Goal: Task Accomplishment & Management: Complete application form

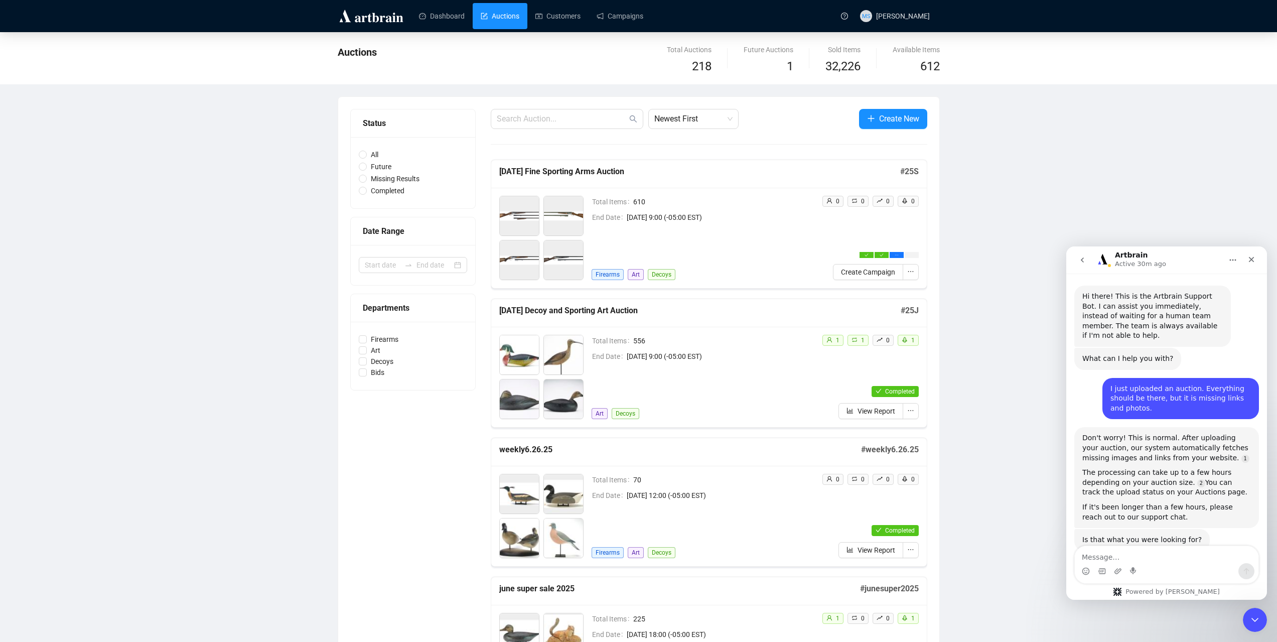
scroll to position [2, 0]
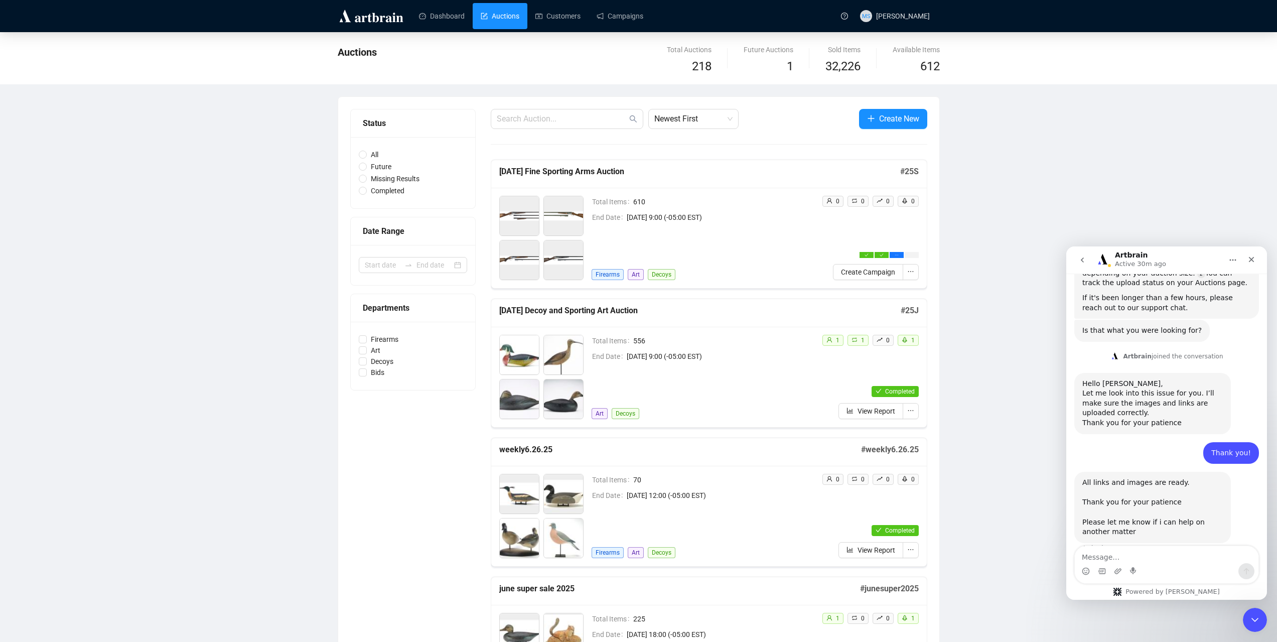
click at [1184, 569] on div "Intercom messenger" at bounding box center [1166, 571] width 184 height 16
click at [1128, 550] on textarea "Message…" at bounding box center [1166, 554] width 184 height 17
type textarea "That's great, thanks for the help!"
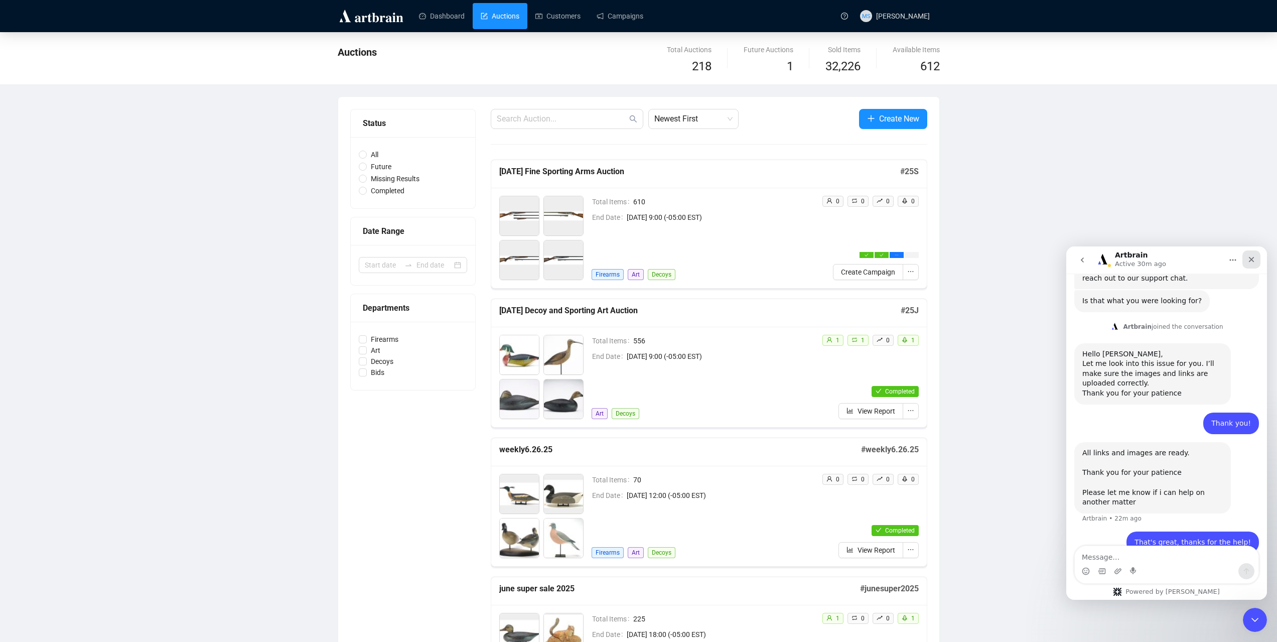
click at [1250, 265] on div "Close" at bounding box center [1251, 259] width 18 height 18
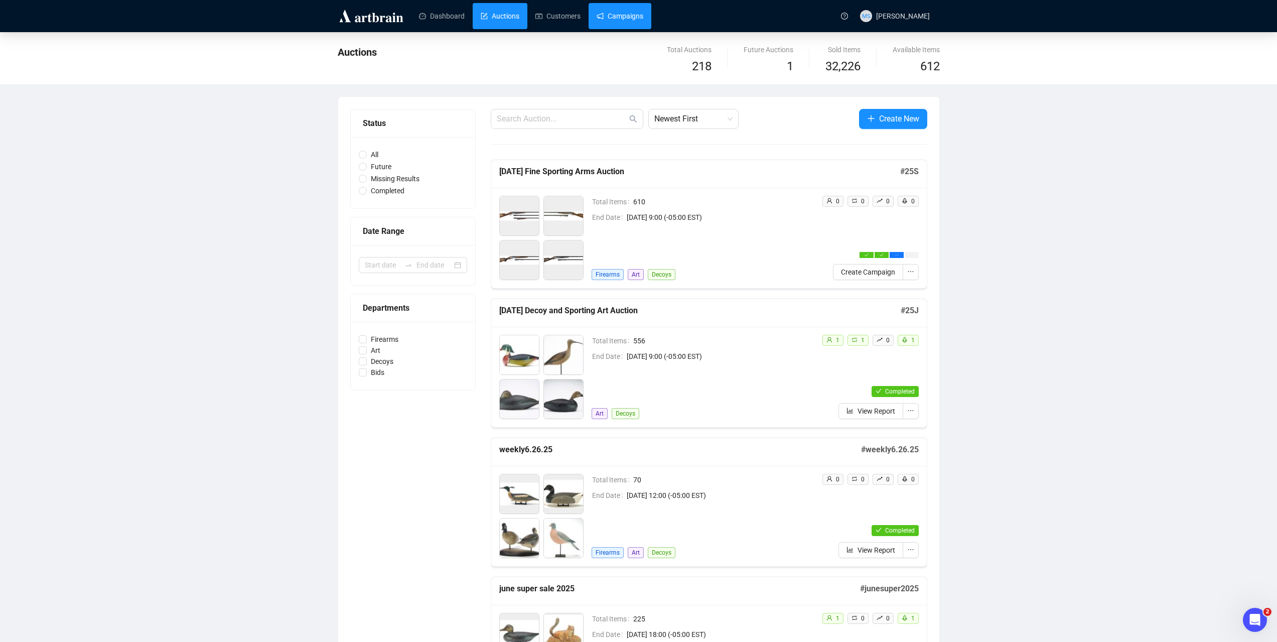
click at [601, 22] on link "Campaigns" at bounding box center [619, 16] width 47 height 26
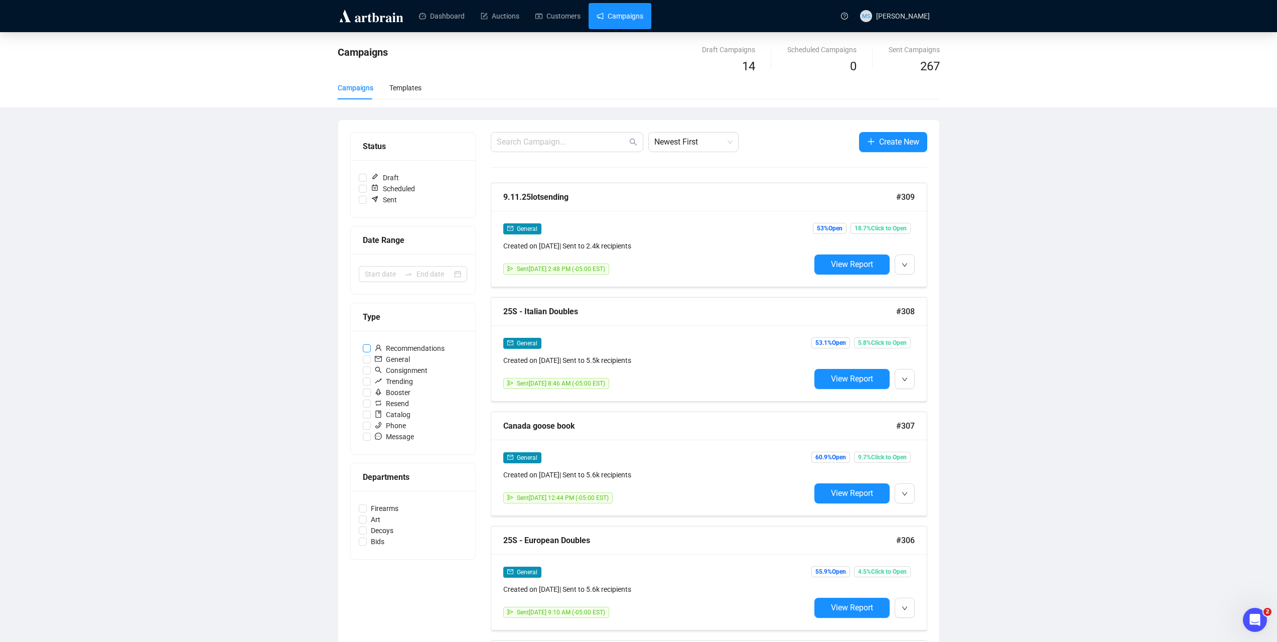
click at [363, 348] on input "Recommendations" at bounding box center [367, 348] width 8 height 8
checkbox input "true"
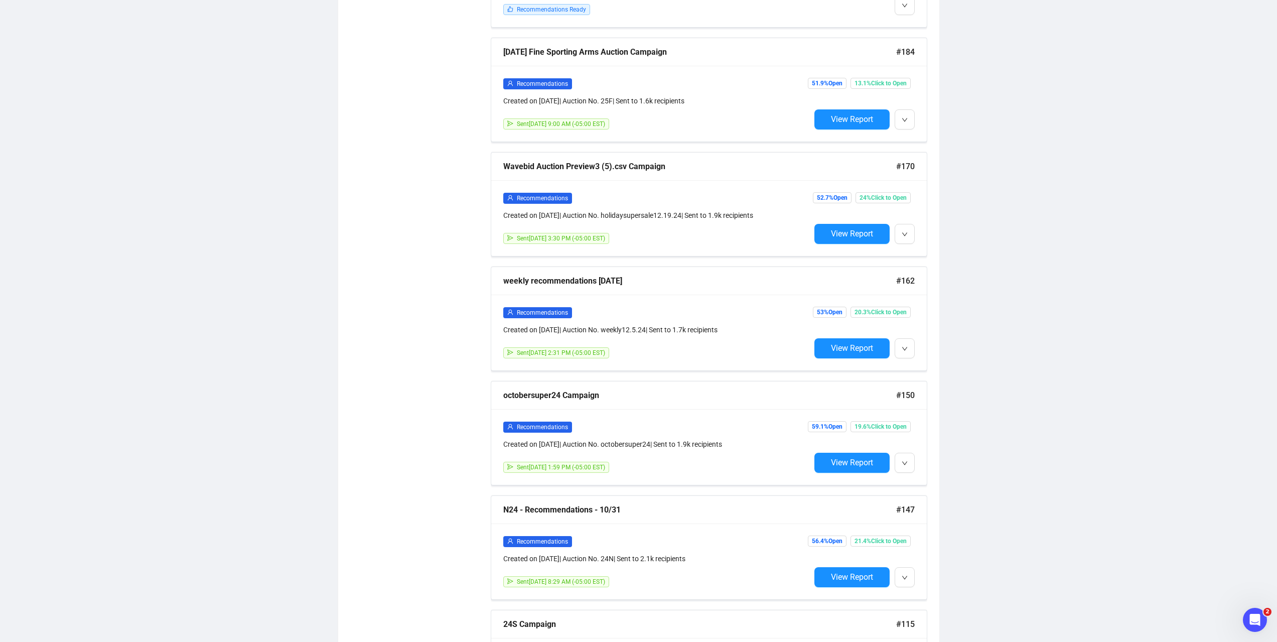
scroll to position [803, 0]
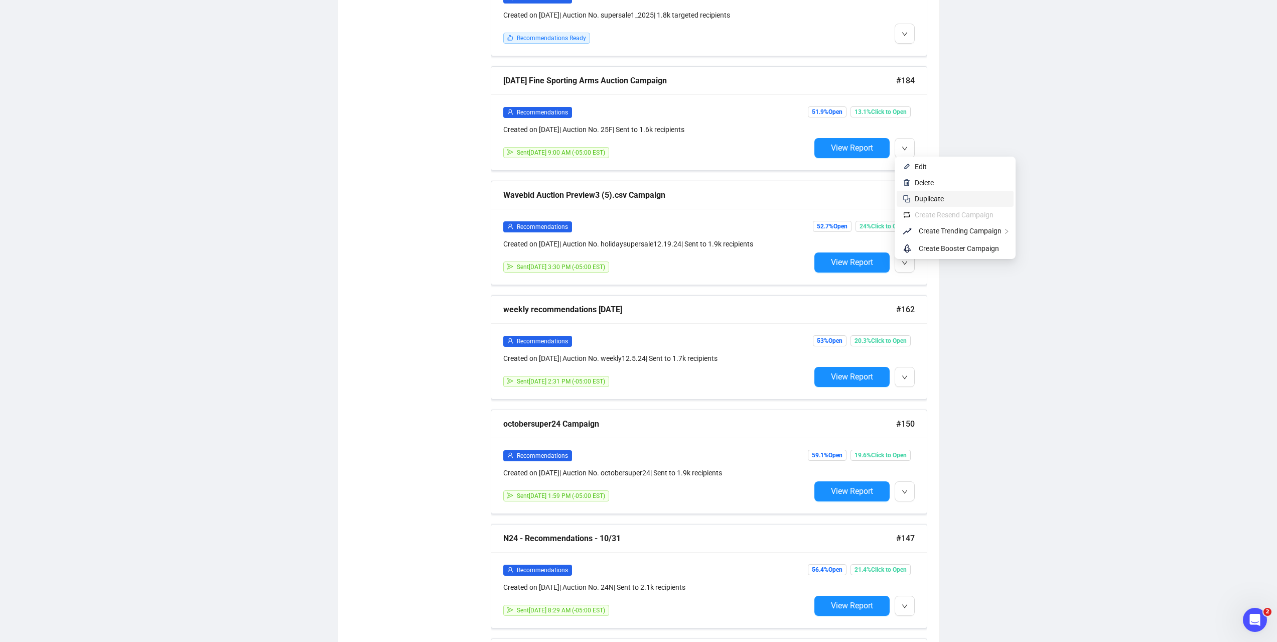
click at [931, 196] on span "Duplicate" at bounding box center [928, 199] width 29 height 8
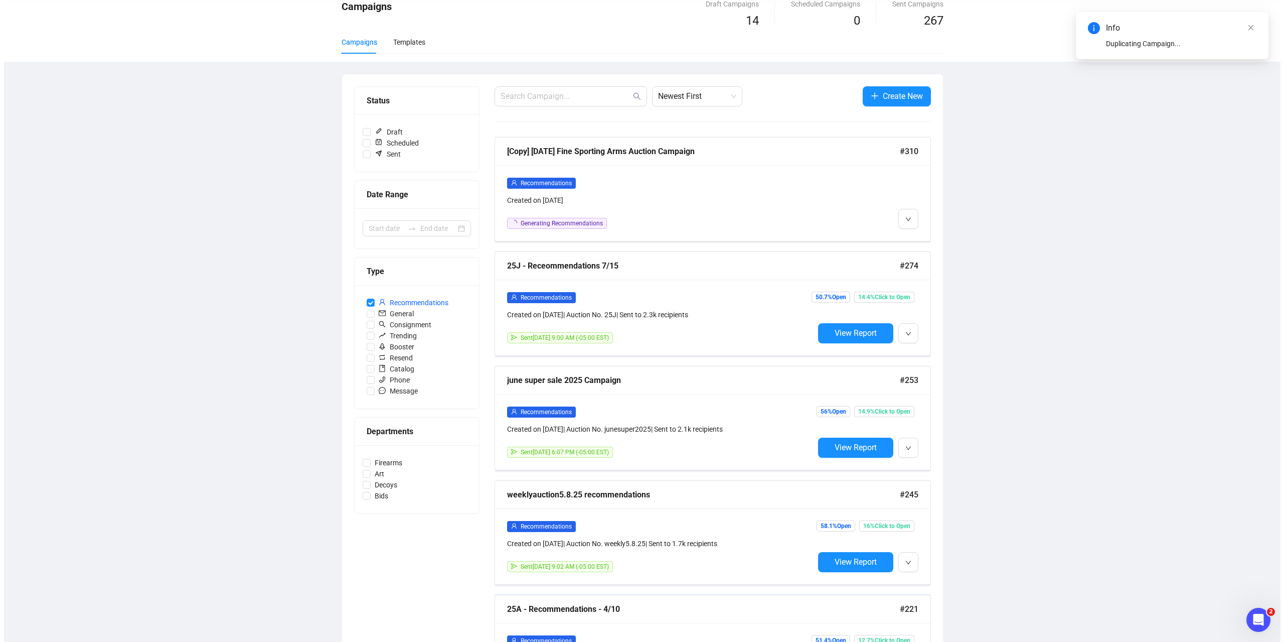
scroll to position [0, 0]
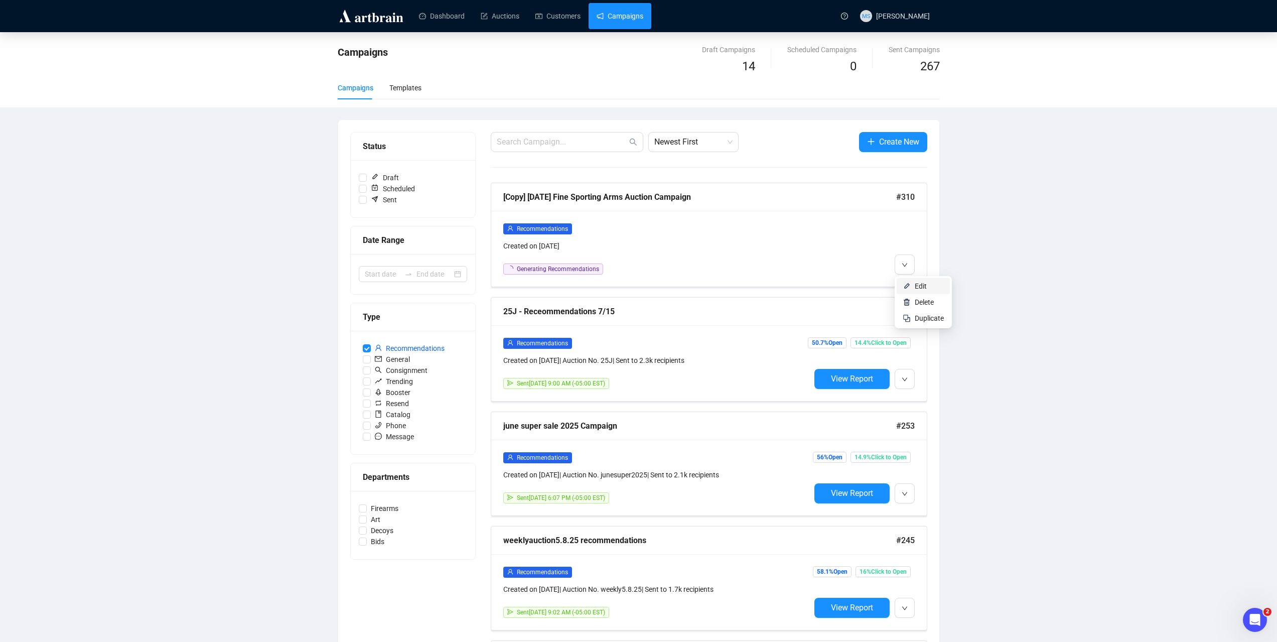
click at [913, 284] on li "Edit" at bounding box center [922, 286] width 53 height 16
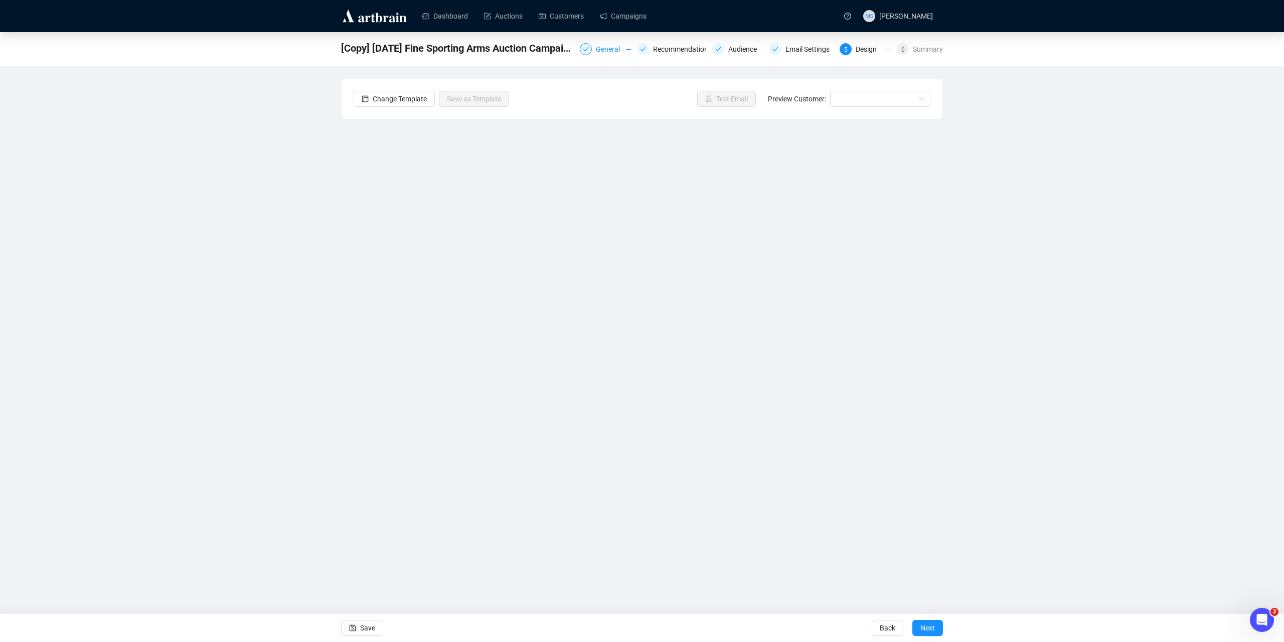
click at [608, 53] on div "General" at bounding box center [611, 49] width 30 height 12
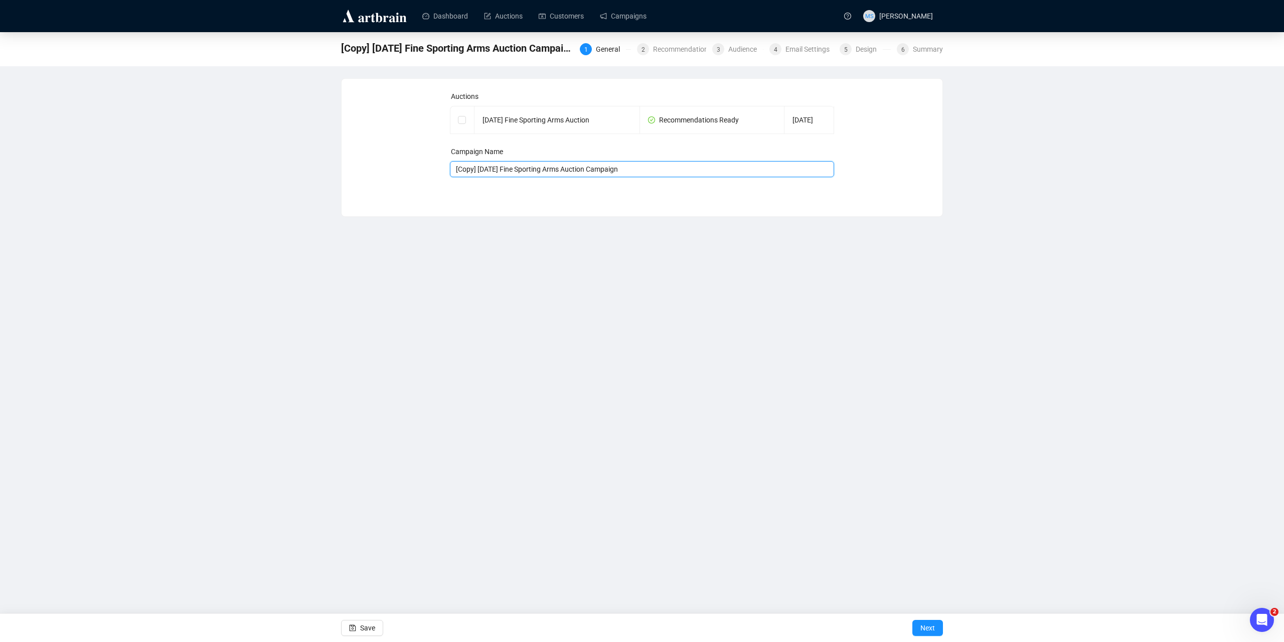
drag, startPoint x: 532, startPoint y: 168, endPoint x: 439, endPoint y: 170, distance: 92.8
click at [439, 170] on div "Auctions [DATE] Fine Sporting Arms Auction Recommendations Ready [DATE] Campaig…" at bounding box center [642, 140] width 577 height 98
type input "[DATE] Fine Sporting Arms Auction Campaign"
click at [467, 118] on td at bounding box center [462, 120] width 24 height 28
click at [463, 121] on input "checkbox" at bounding box center [461, 119] width 7 height 7
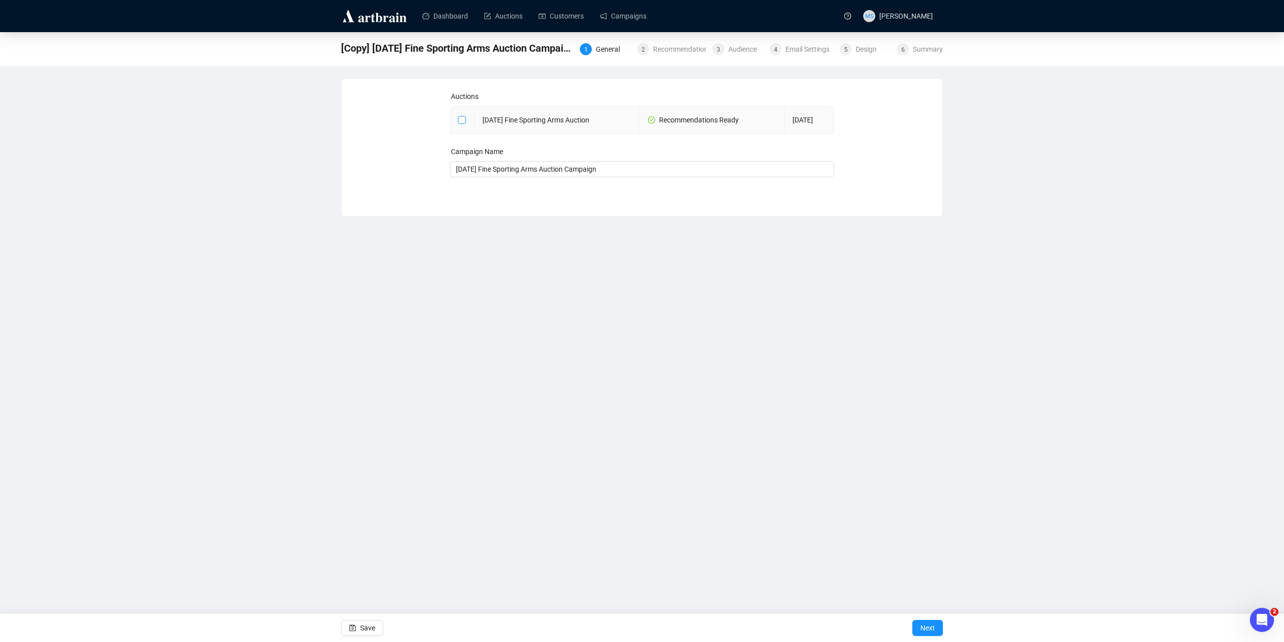
checkbox input "true"
click at [925, 622] on span "Next" at bounding box center [927, 627] width 15 height 28
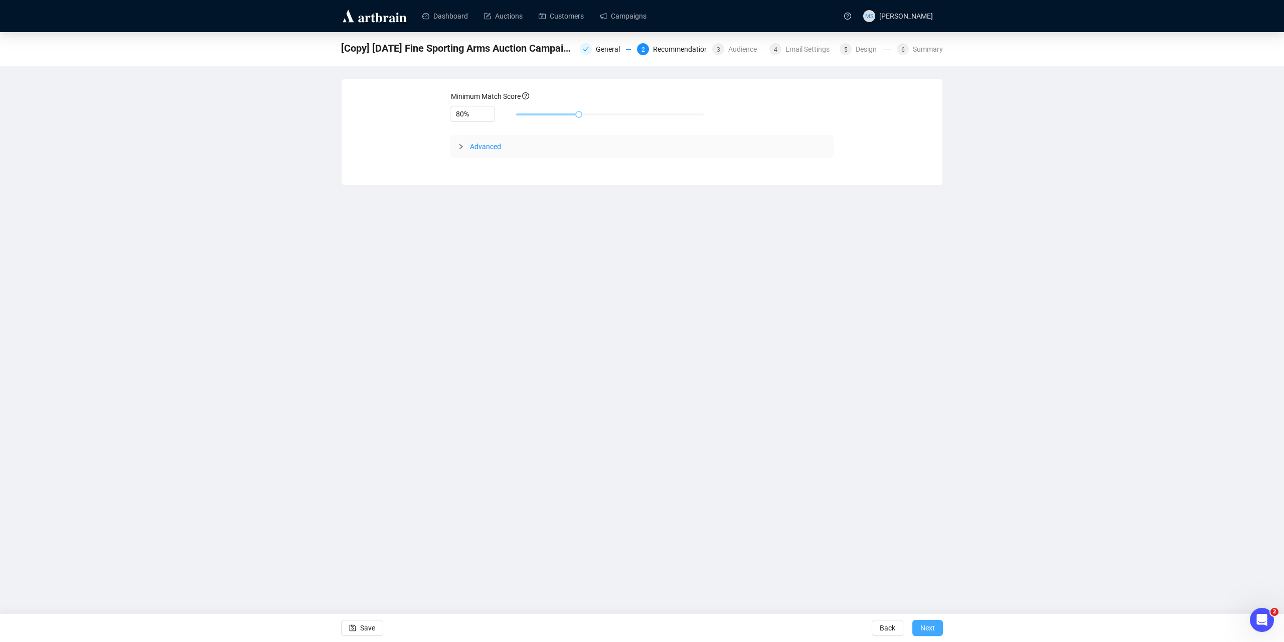
click at [933, 627] on span "Next" at bounding box center [927, 627] width 15 height 28
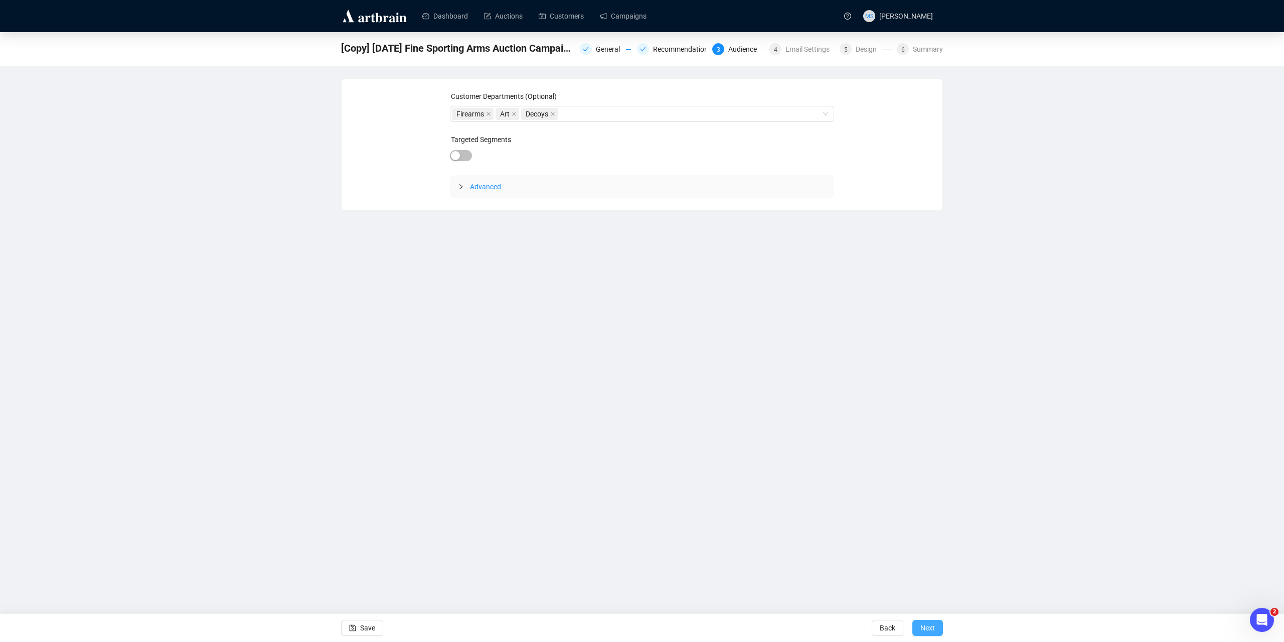
click at [934, 631] on span "Next" at bounding box center [927, 627] width 15 height 28
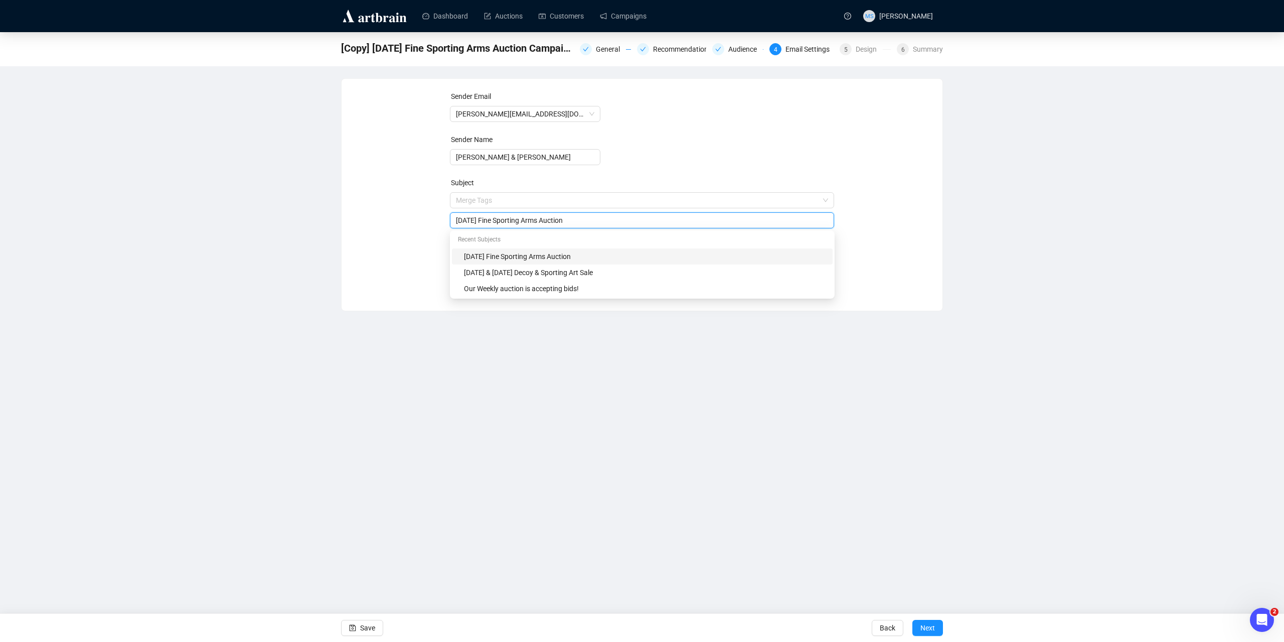
drag, startPoint x: 494, startPoint y: 201, endPoint x: 426, endPoint y: 196, distance: 67.9
click at [426, 196] on div "Sender Email [PERSON_NAME][EMAIL_ADDRESS][DOMAIN_NAME] Sender Name [PERSON_NAME…" at bounding box center [642, 187] width 577 height 193
type input "[DATE] Fine Sporting Arms Auction"
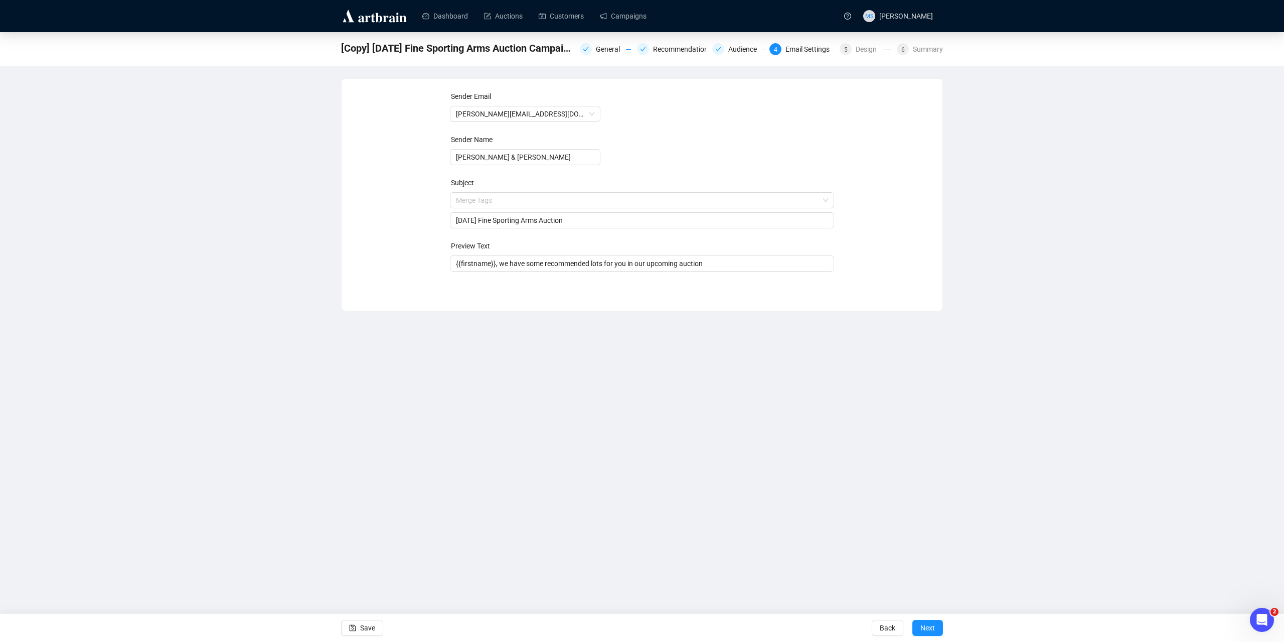
click at [254, 311] on div "Dashboard Auctions Customers Campaigns MS [PERSON_NAME] [Copy] [DATE] Fine Spor…" at bounding box center [642, 321] width 1284 height 642
click at [938, 629] on button "Next" at bounding box center [927, 627] width 31 height 16
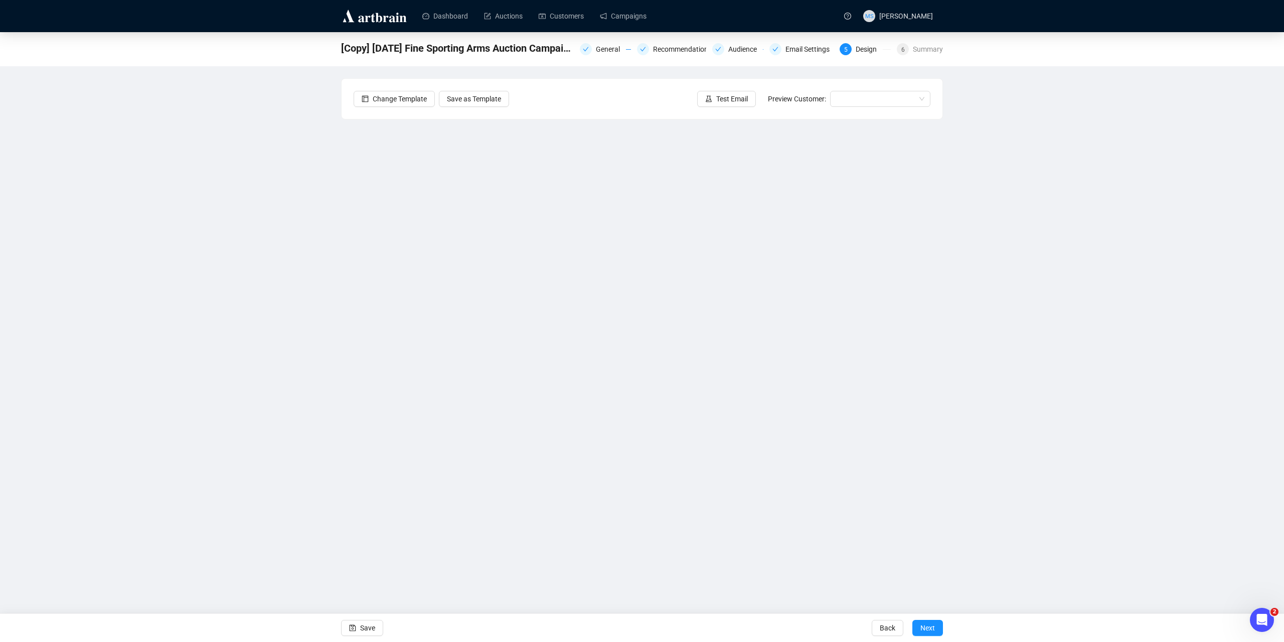
click at [290, 215] on div "[Copy] [DATE] Fine Sporting Arms Auction Campaign General Recommendations Audie…" at bounding box center [642, 274] width 1284 height 485
click at [378, 629] on button "Save" at bounding box center [362, 627] width 42 height 16
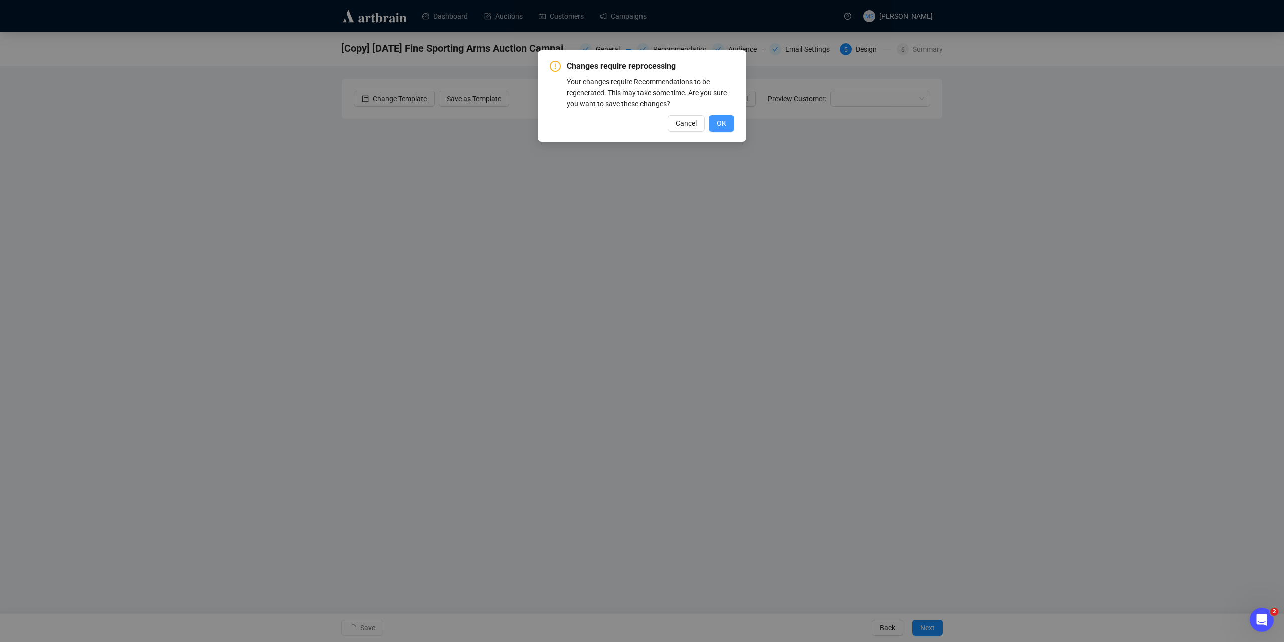
click at [719, 126] on span "OK" at bounding box center [722, 123] width 10 height 11
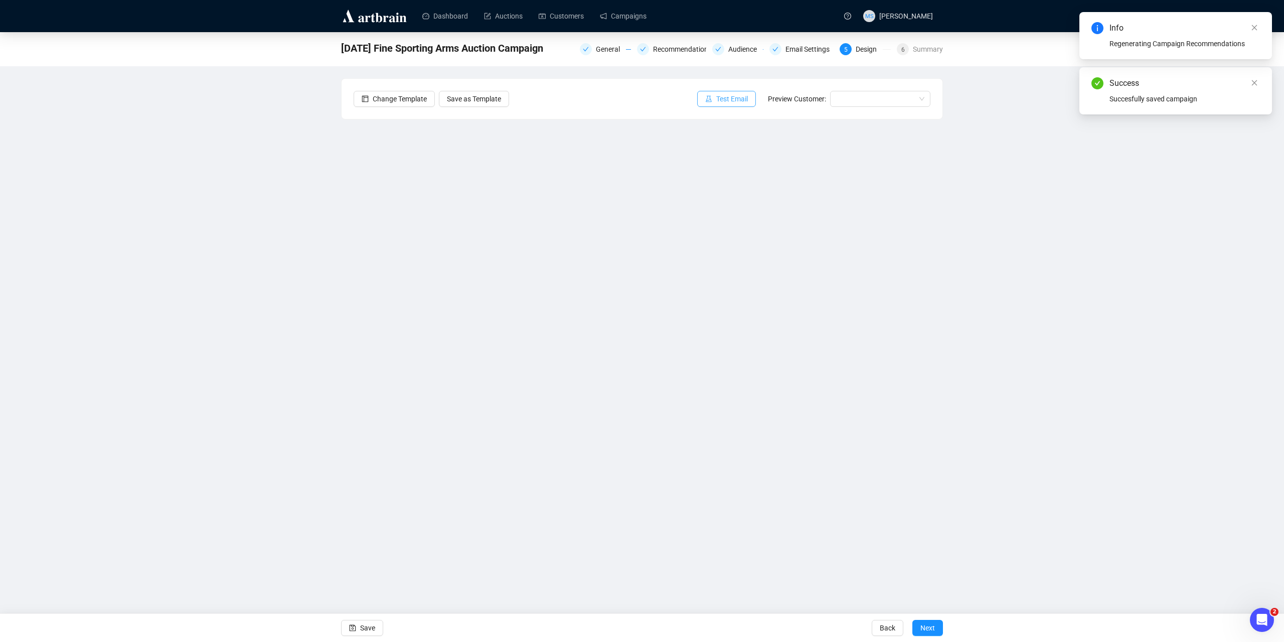
click at [726, 97] on span "Test Email" at bounding box center [732, 98] width 32 height 11
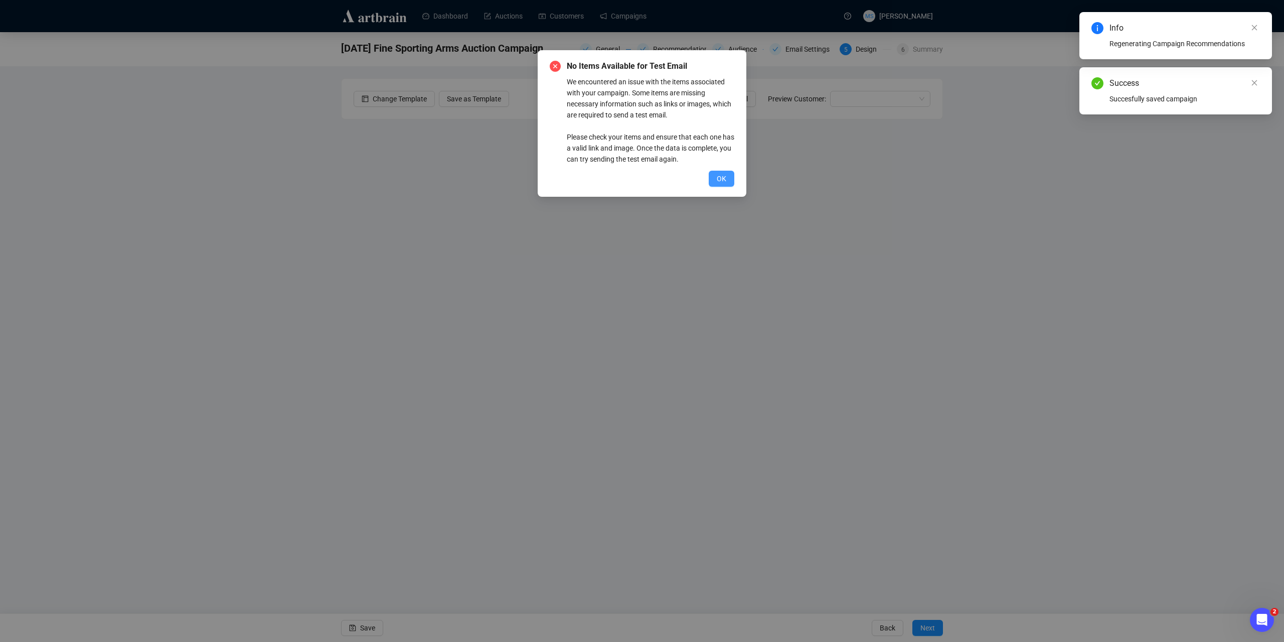
click at [724, 173] on button "OK" at bounding box center [722, 179] width 26 height 16
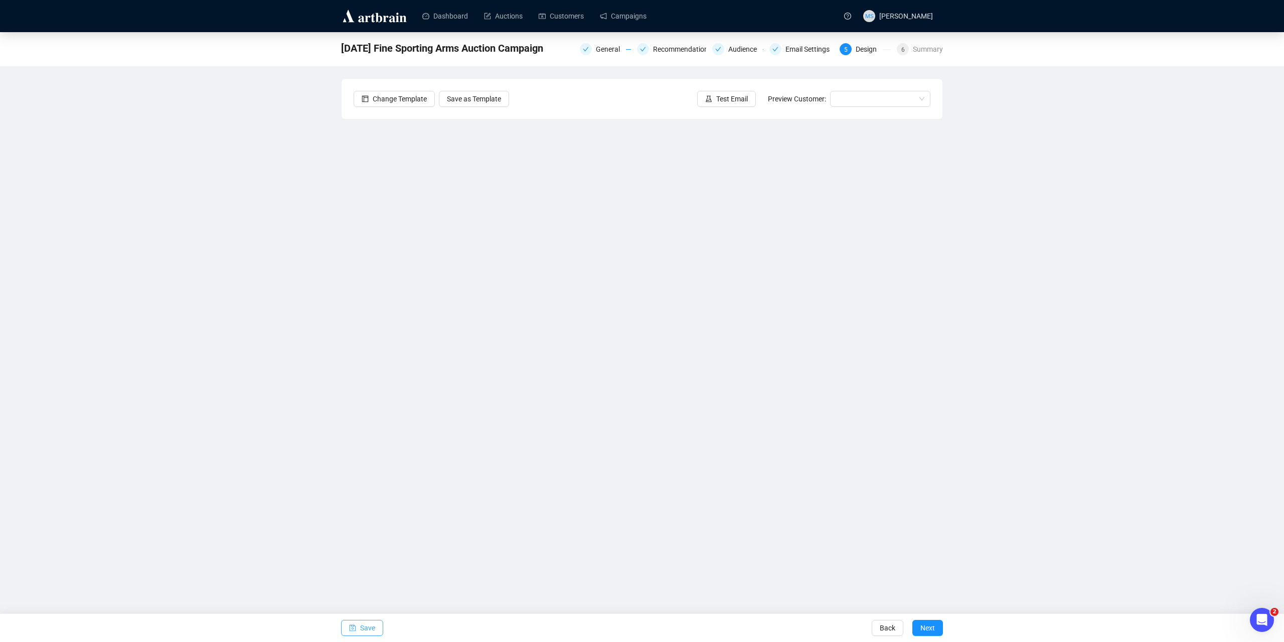
click at [368, 621] on span "Save" at bounding box center [367, 627] width 15 height 28
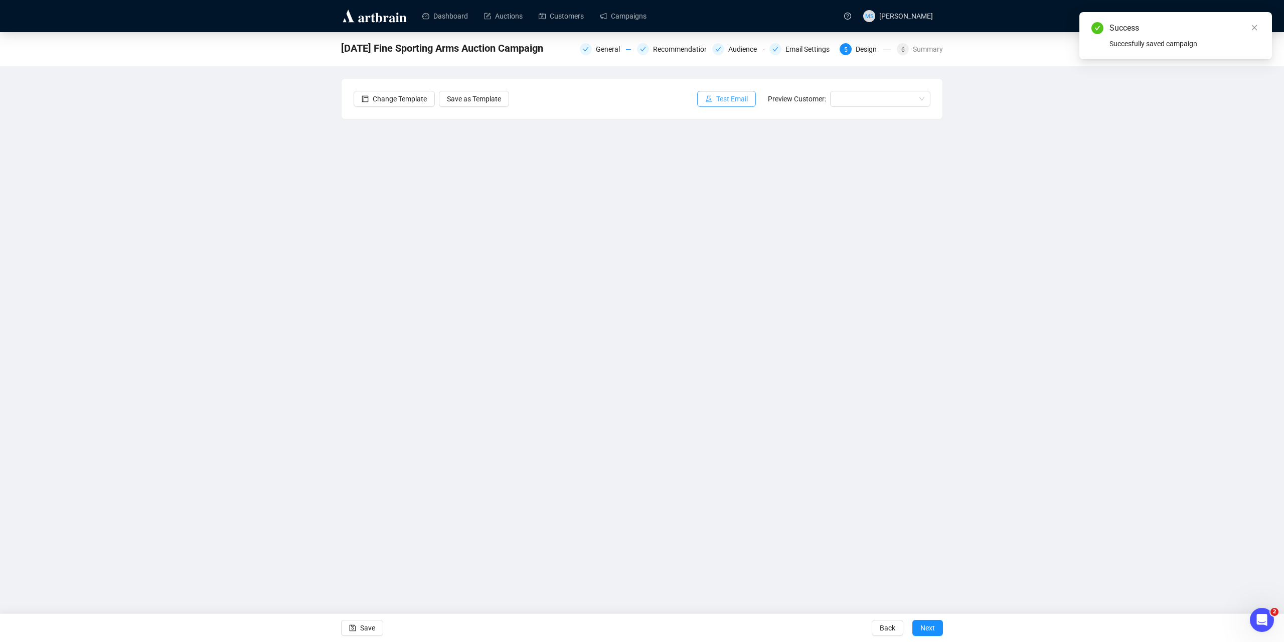
click at [730, 96] on span "Test Email" at bounding box center [732, 98] width 32 height 11
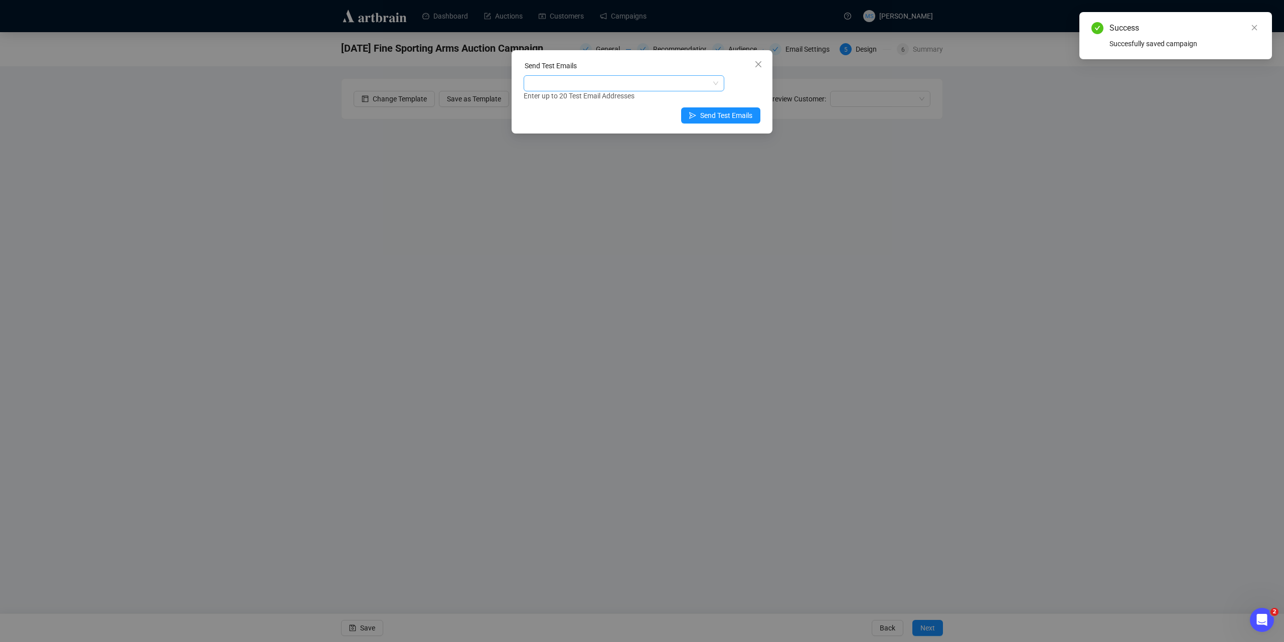
click at [656, 84] on div at bounding box center [619, 83] width 186 height 14
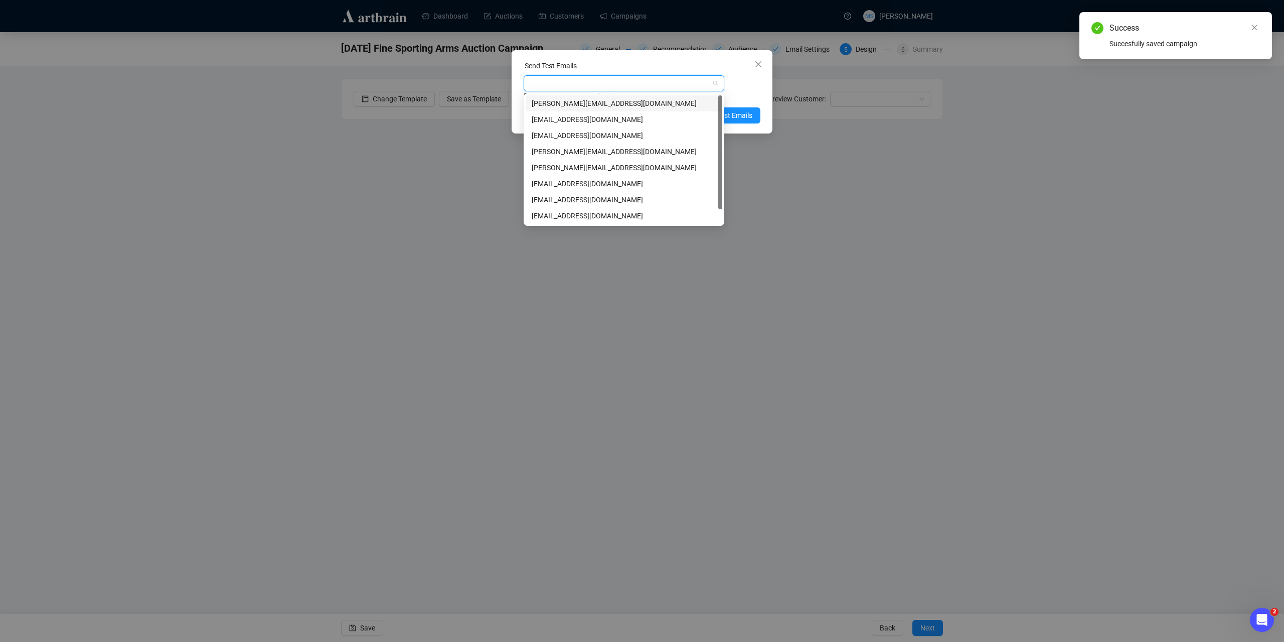
click at [594, 103] on div "[PERSON_NAME][EMAIL_ADDRESS][DOMAIN_NAME]" at bounding box center [624, 103] width 185 height 11
click at [743, 90] on div "Enter up to 20 Test Email Addresses" at bounding box center [642, 96] width 237 height 12
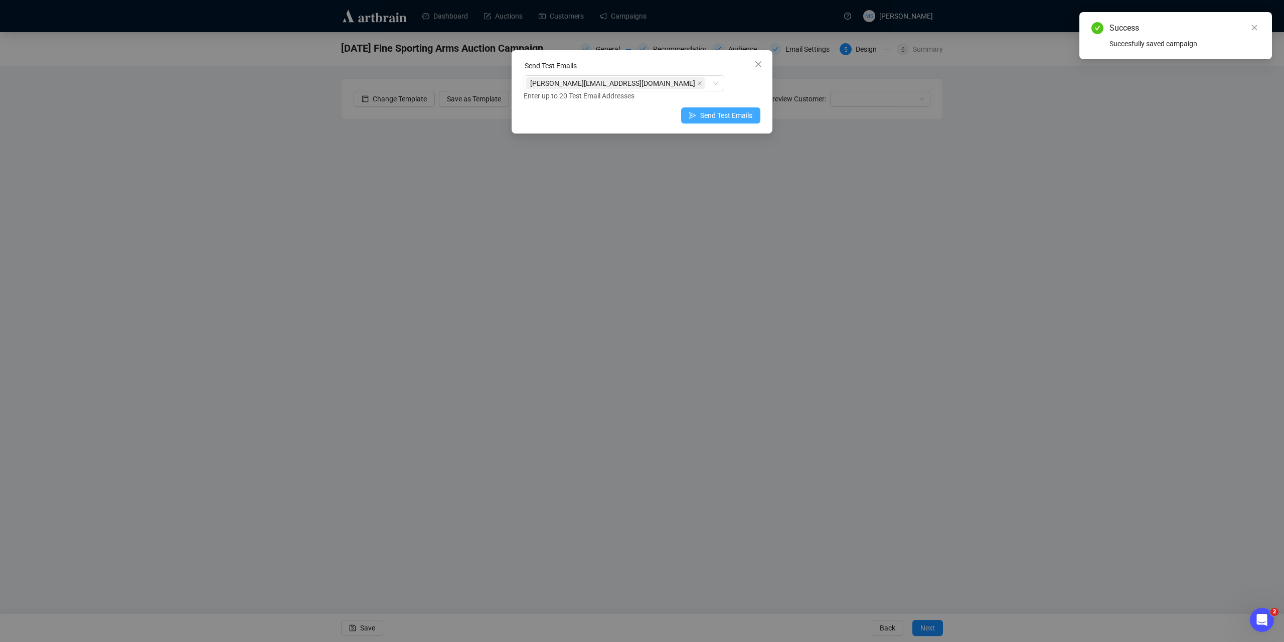
click at [738, 110] on span "Send Test Emails" at bounding box center [726, 115] width 52 height 11
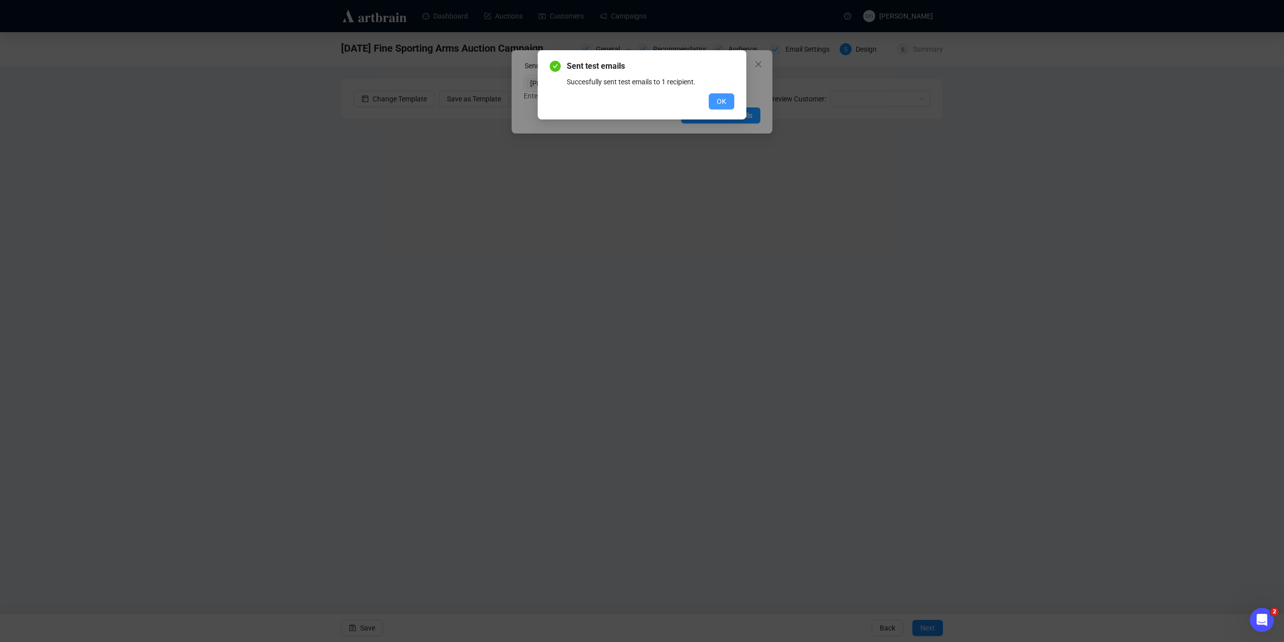
click at [723, 98] on span "OK" at bounding box center [722, 101] width 10 height 11
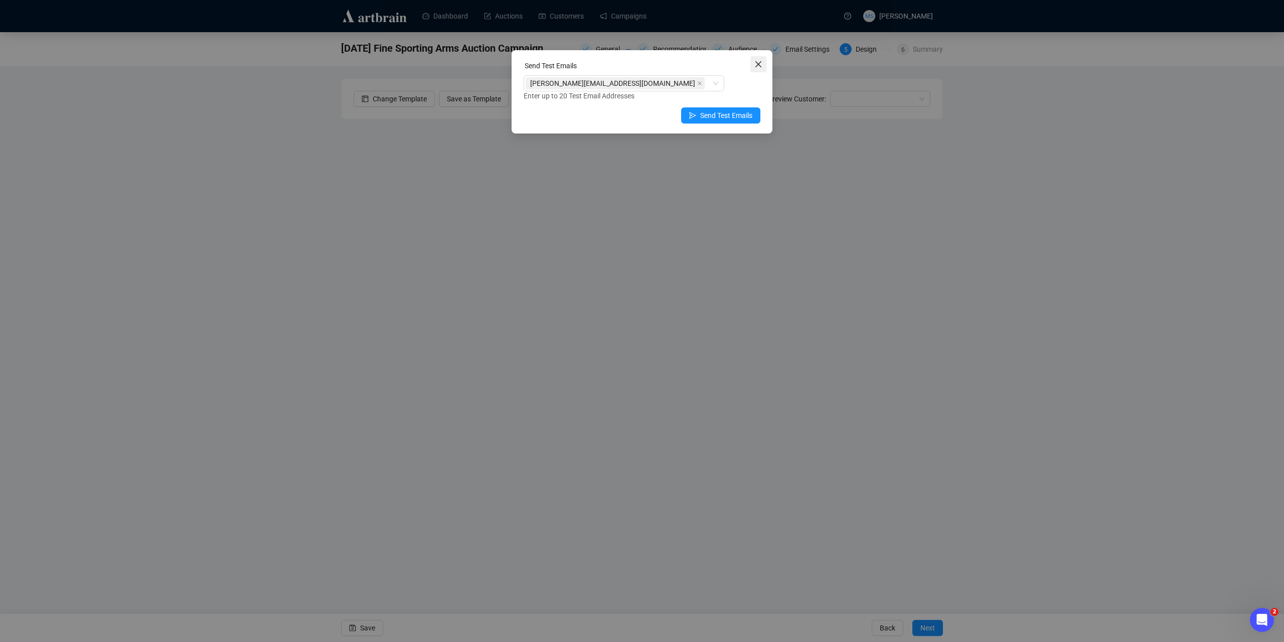
click at [757, 64] on icon "close" at bounding box center [758, 64] width 8 height 8
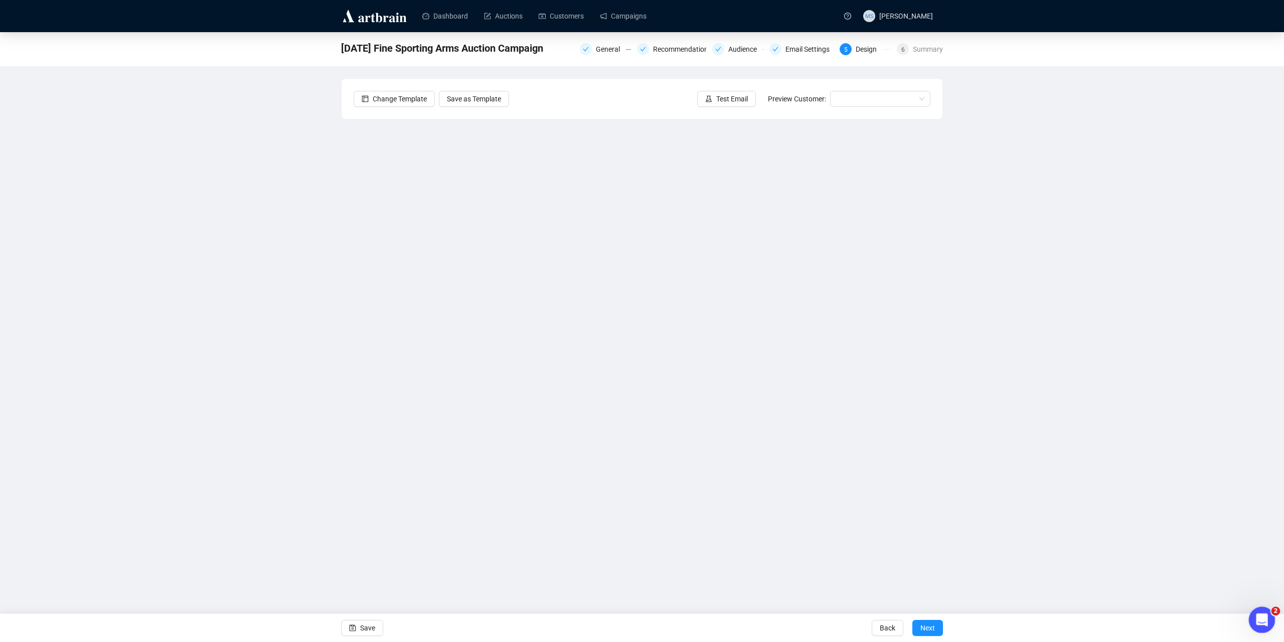
click at [1268, 619] on div "Open Intercom Messenger" at bounding box center [1260, 617] width 33 height 33
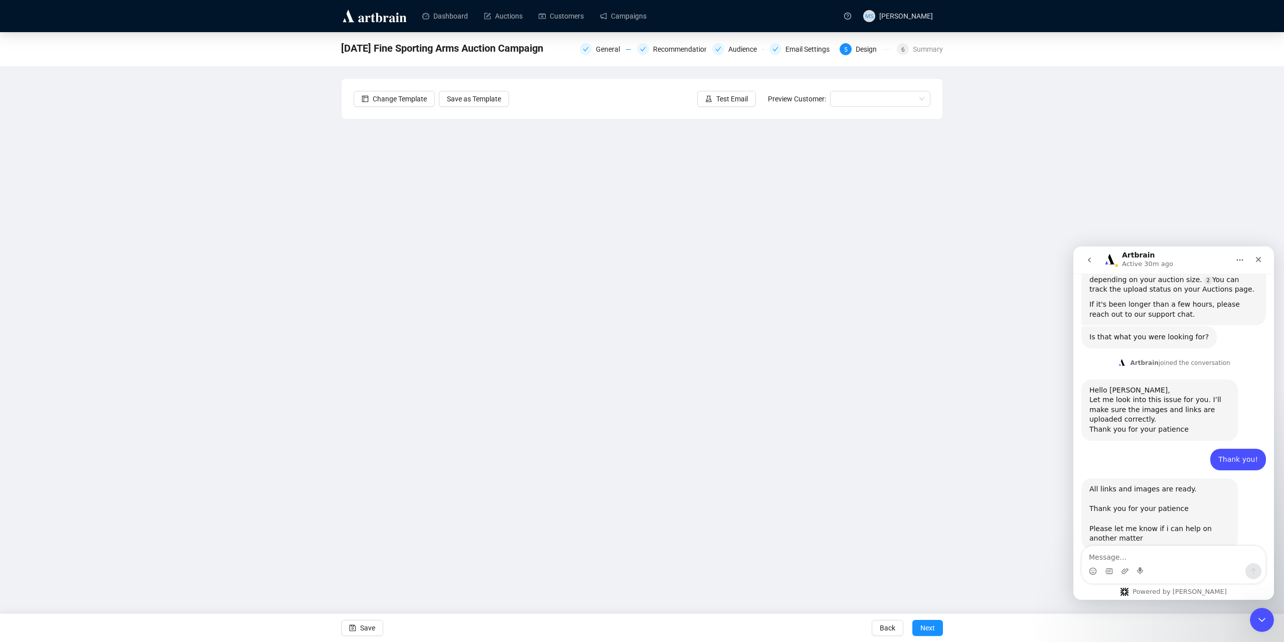
scroll to position [237, 0]
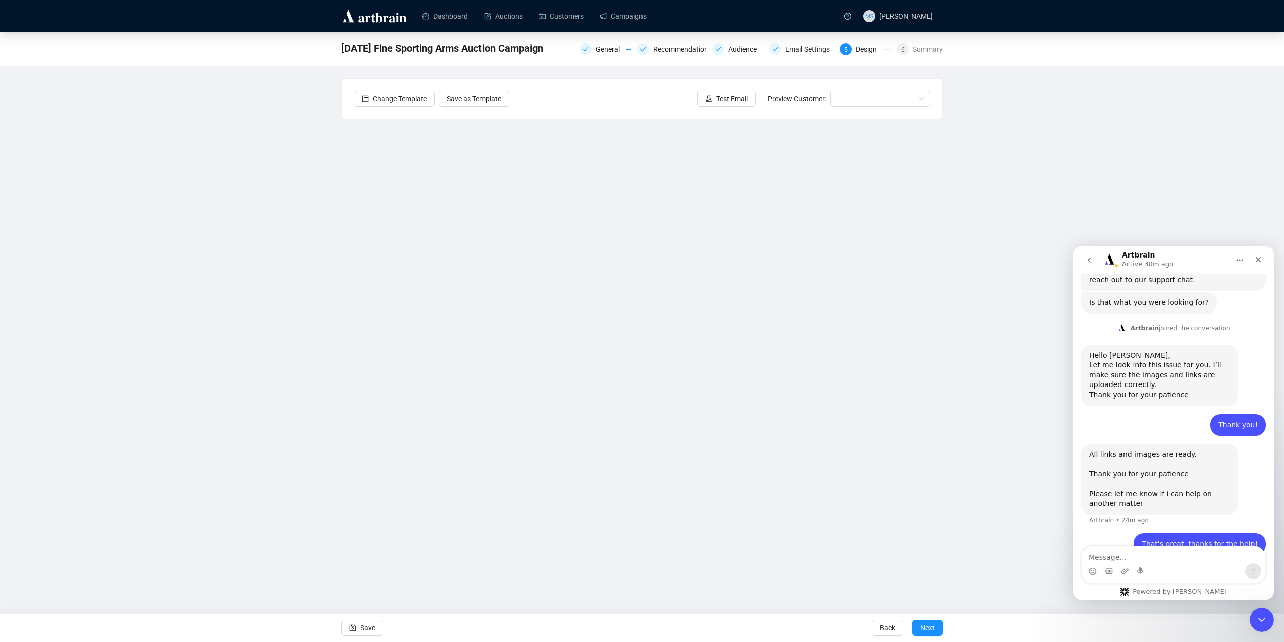
click at [1095, 257] on button "go back" at bounding box center [1089, 259] width 19 height 19
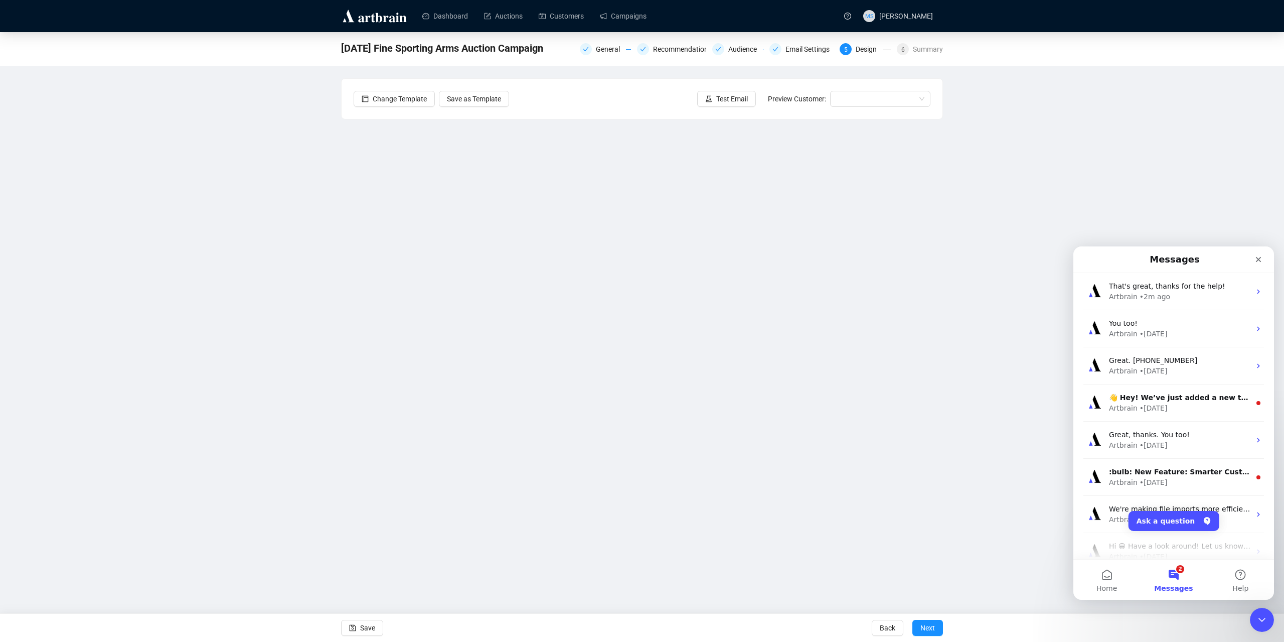
scroll to position [0, 0]
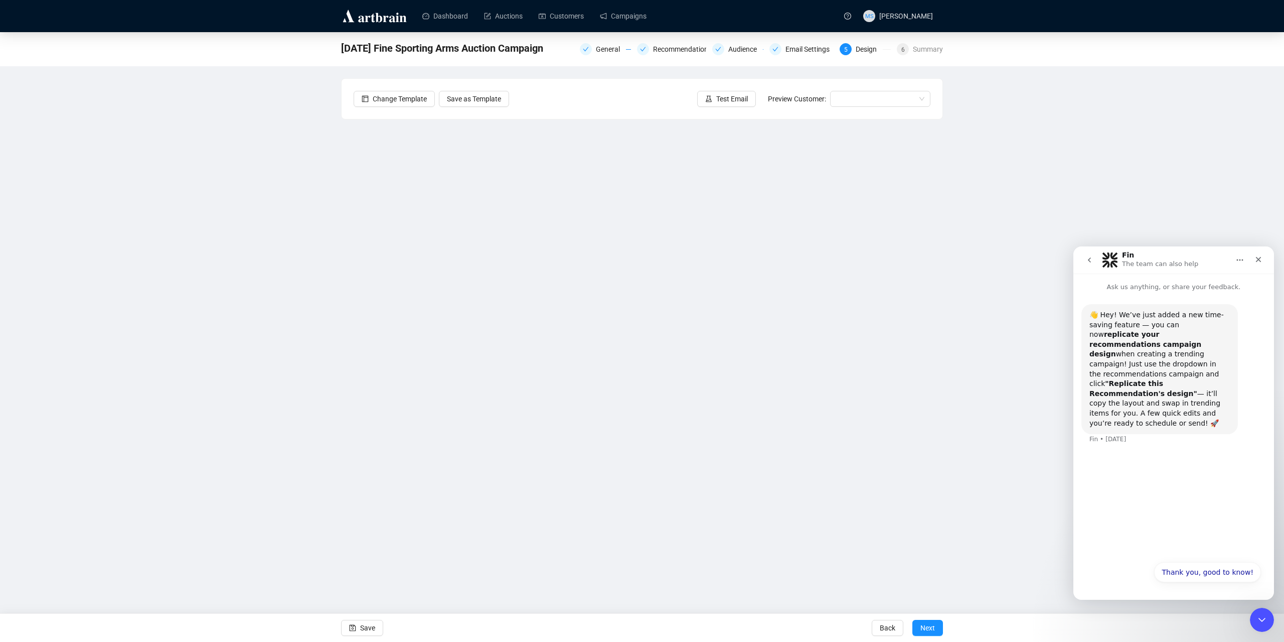
click at [1094, 264] on button "go back" at bounding box center [1089, 259] width 19 height 19
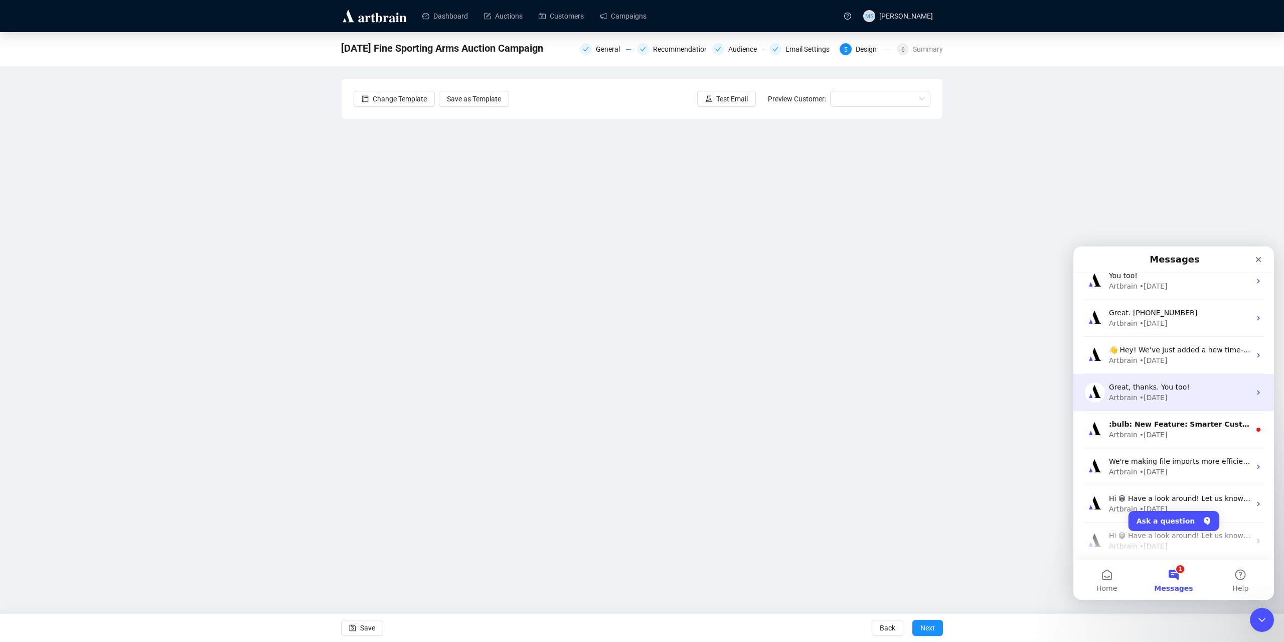
scroll to position [67, 0]
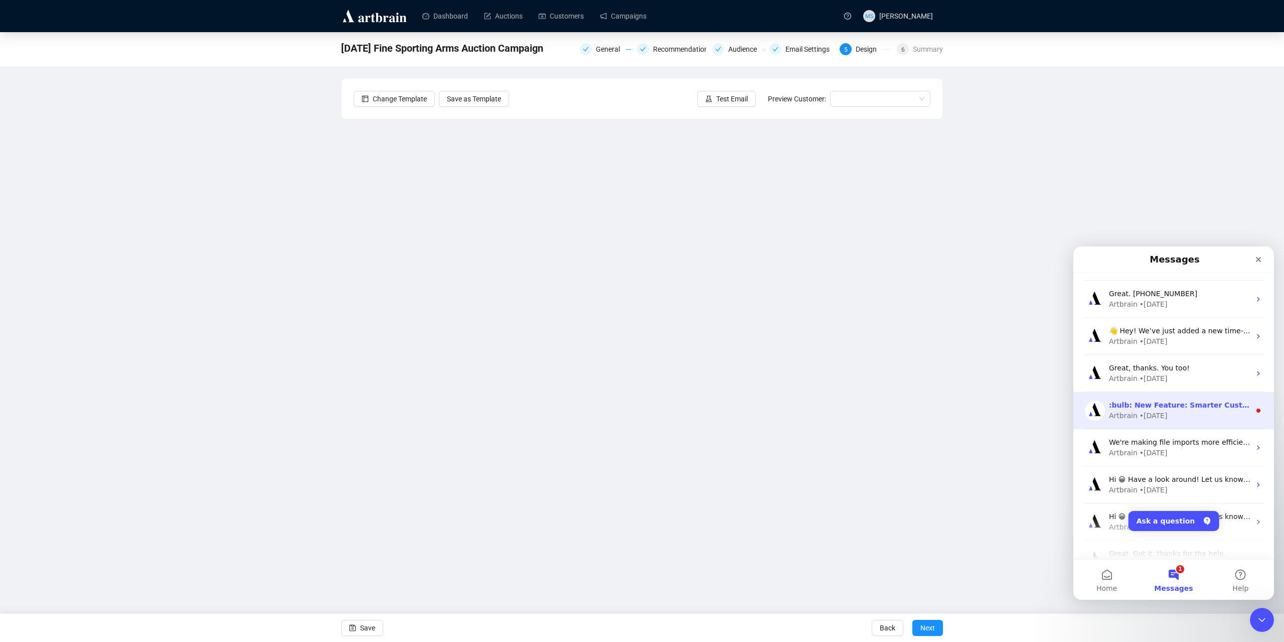
click at [1165, 414] on div "Artbrain • [DATE]" at bounding box center [1179, 415] width 141 height 11
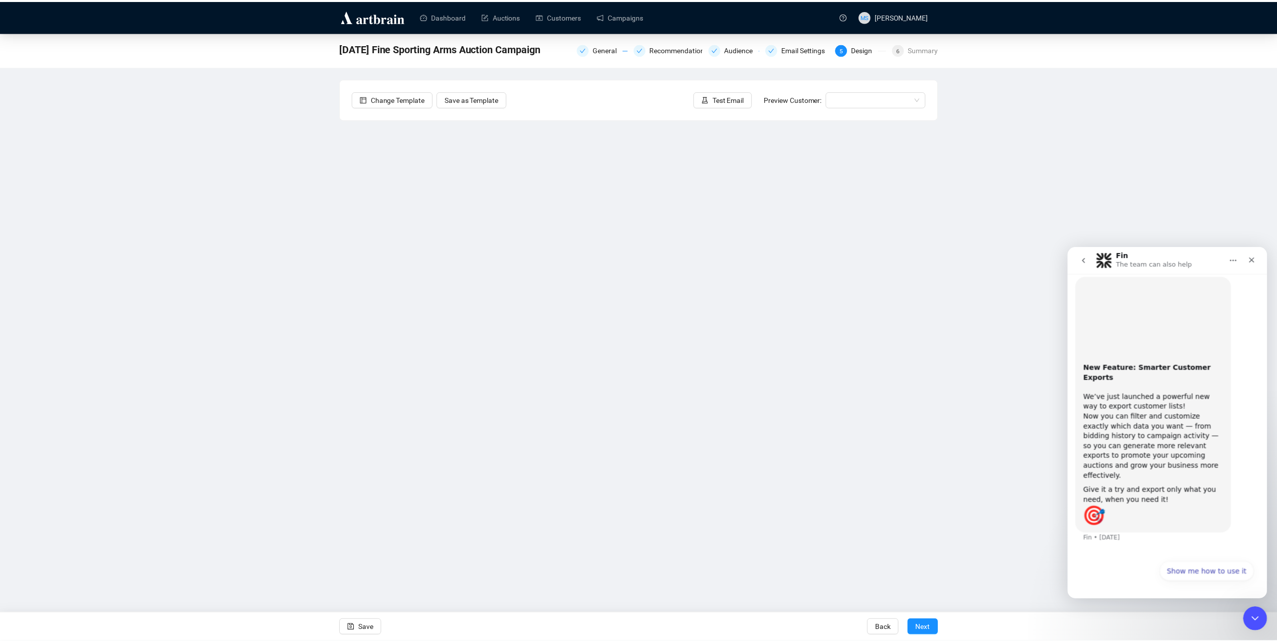
scroll to position [0, 0]
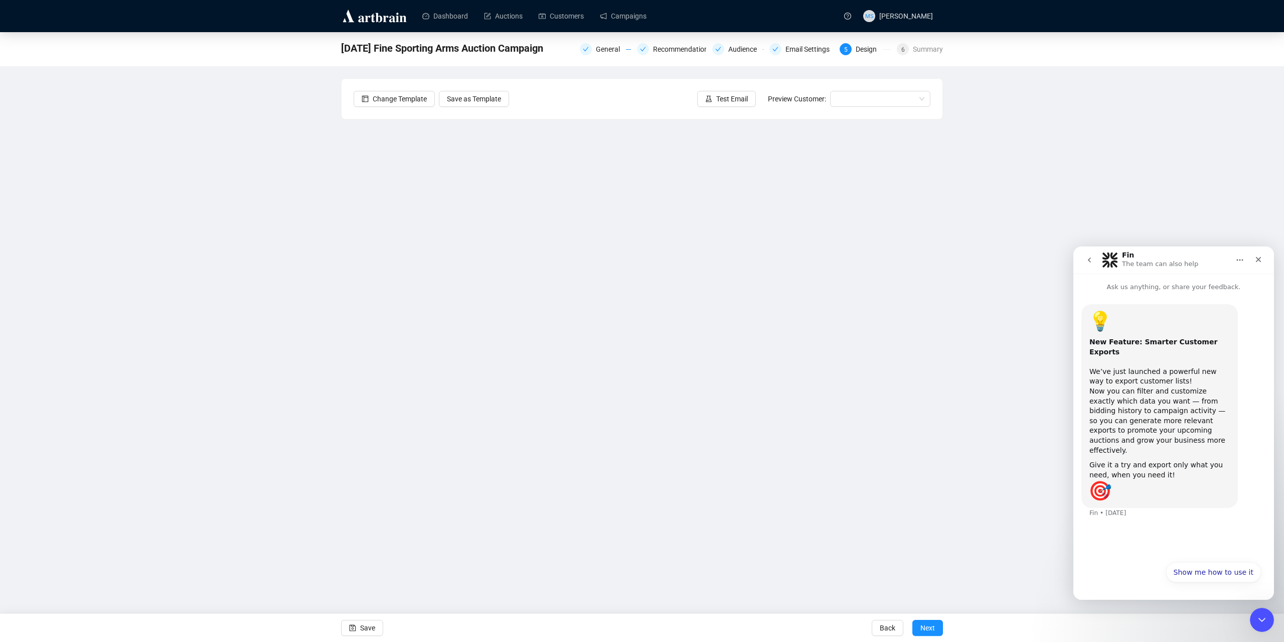
click at [1094, 258] on button "go back" at bounding box center [1089, 259] width 19 height 19
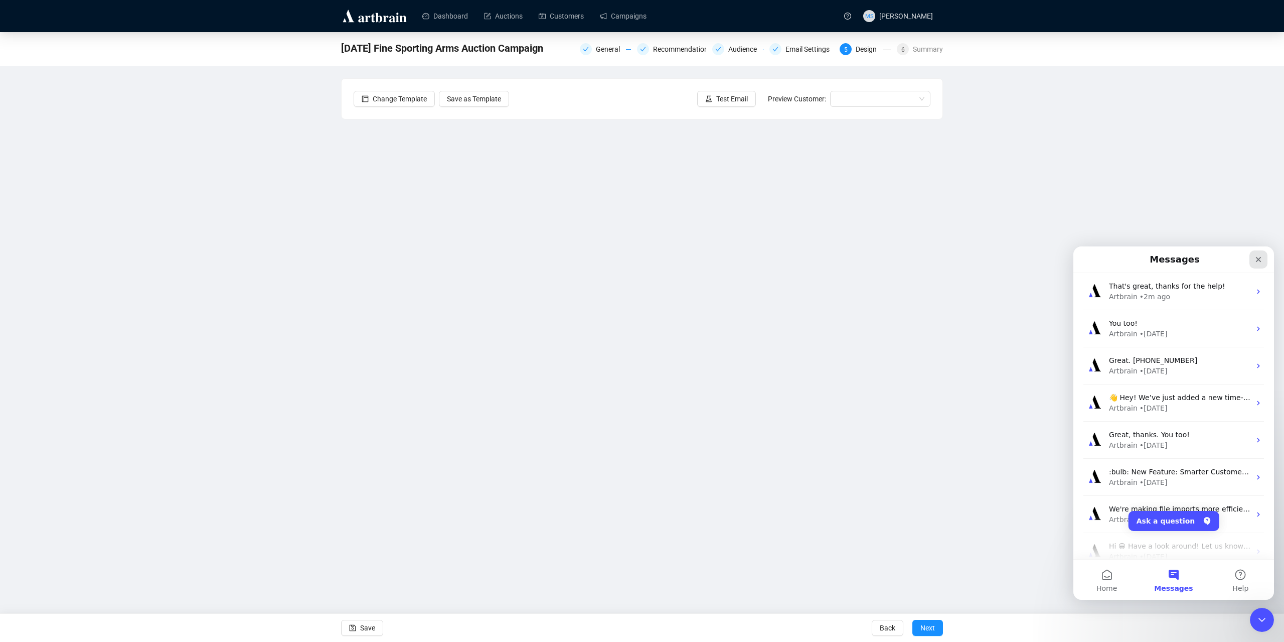
click at [1260, 262] on icon "Close" at bounding box center [1259, 259] width 8 height 8
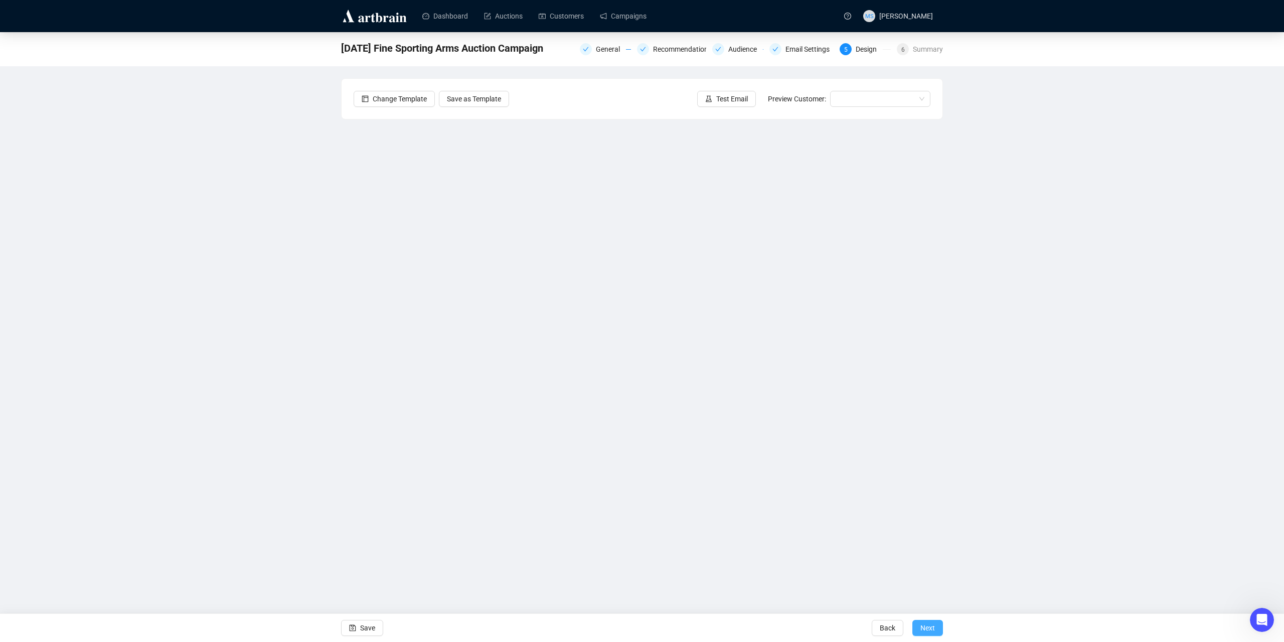
click at [917, 622] on button "Next" at bounding box center [927, 627] width 31 height 16
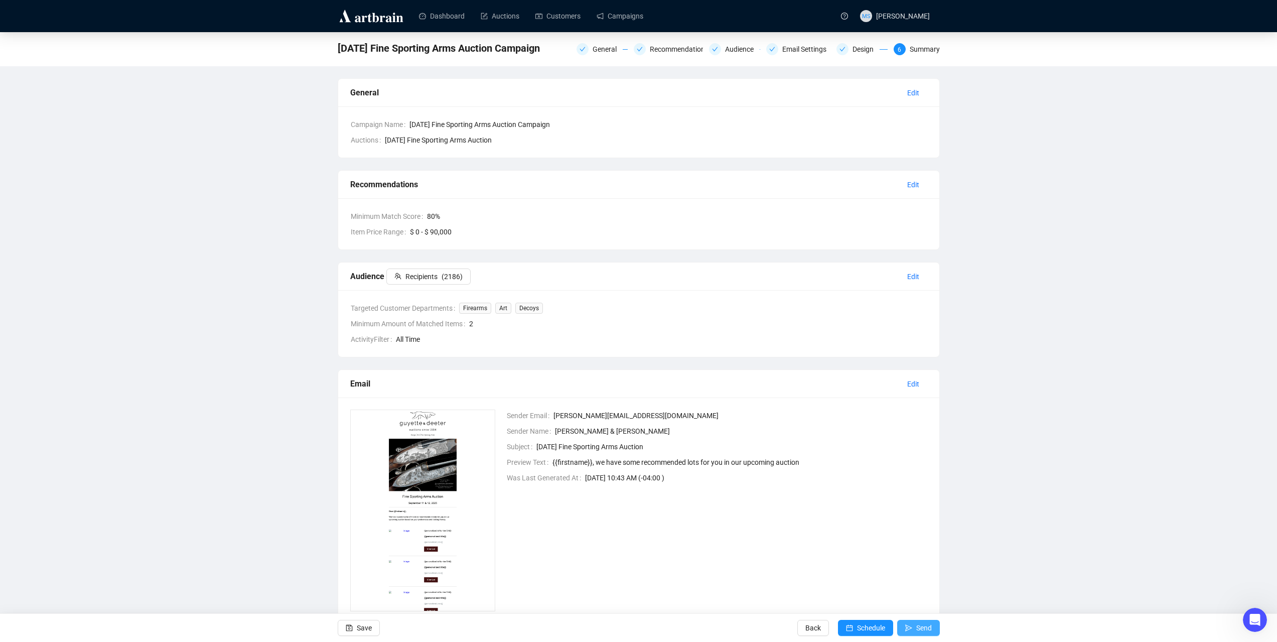
click at [923, 633] on span "Send" at bounding box center [924, 627] width 16 height 28
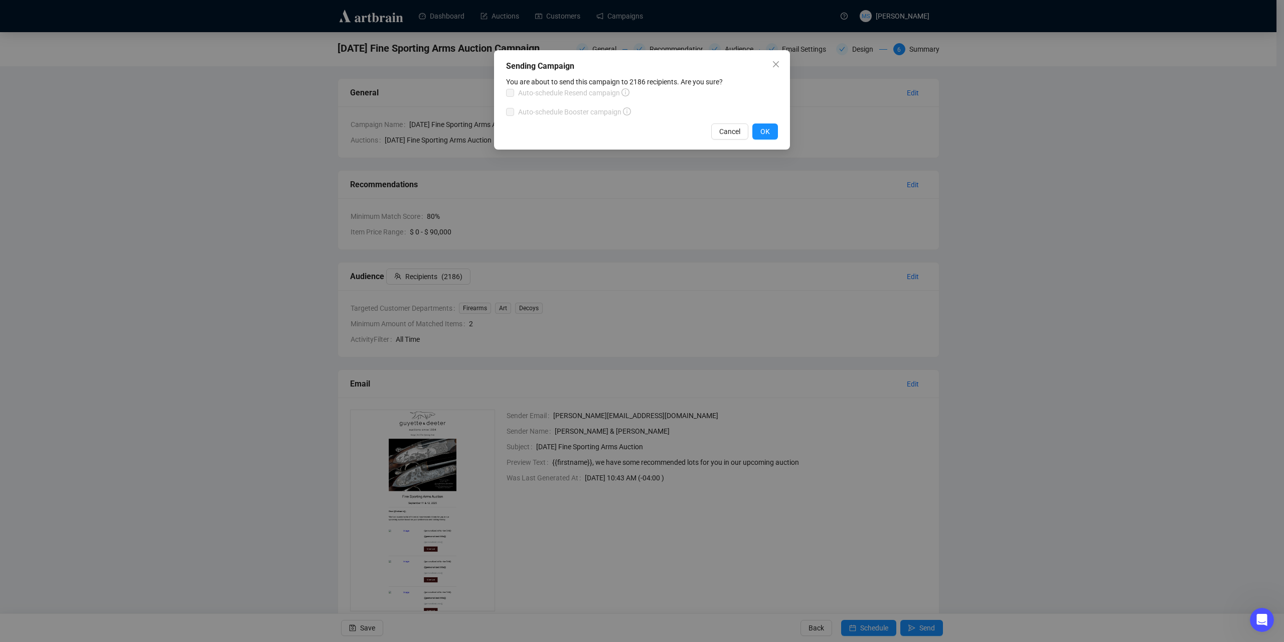
click at [510, 91] on label "Auto-schedule Resend campaign" at bounding box center [569, 92] width 127 height 11
click at [727, 131] on span "Cancel" at bounding box center [729, 131] width 21 height 11
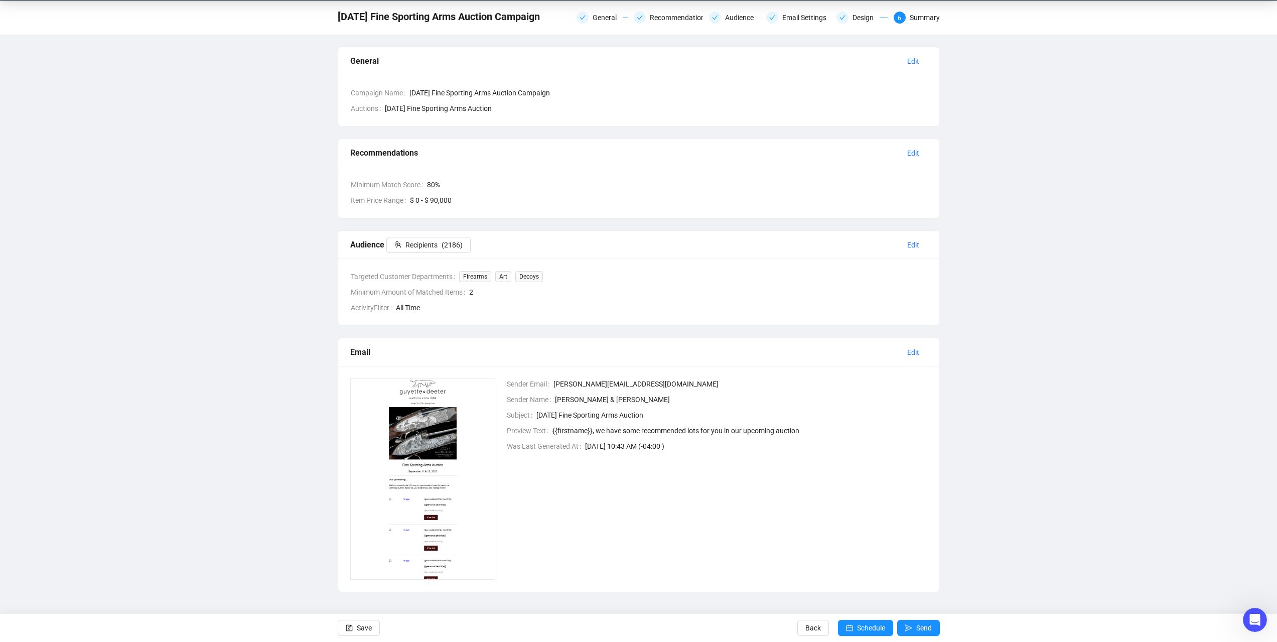
scroll to position [32, 0]
click at [914, 623] on button "Send" at bounding box center [918, 627] width 43 height 16
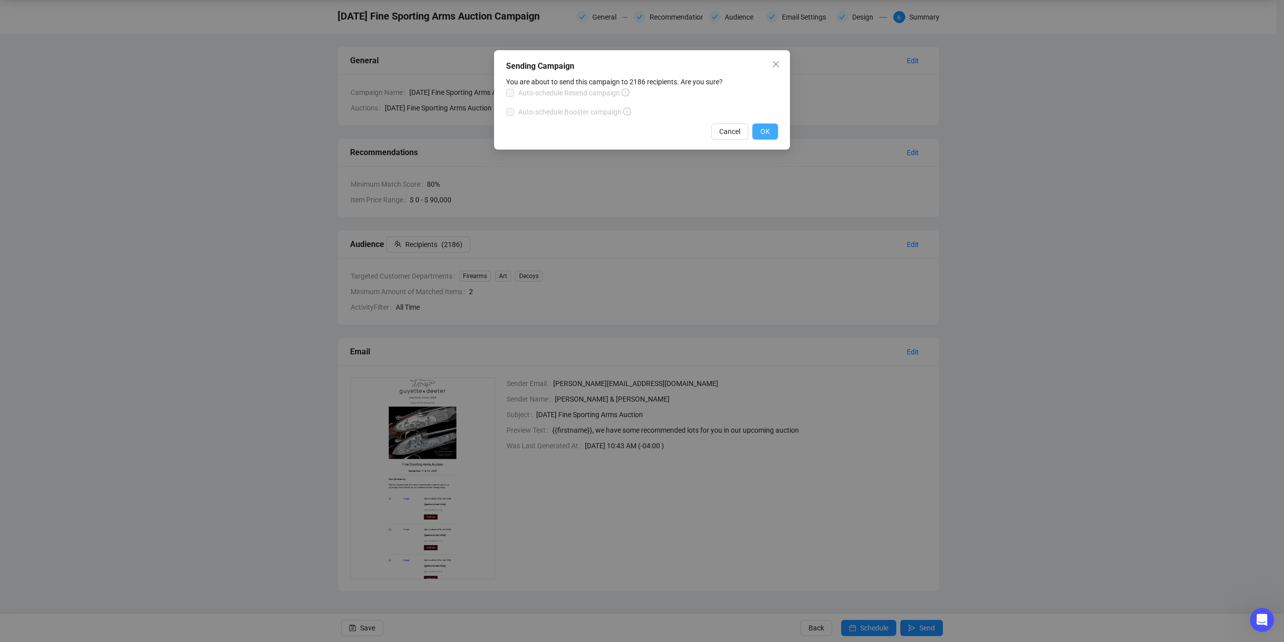
click at [761, 134] on span "OK" at bounding box center [765, 131] width 10 height 11
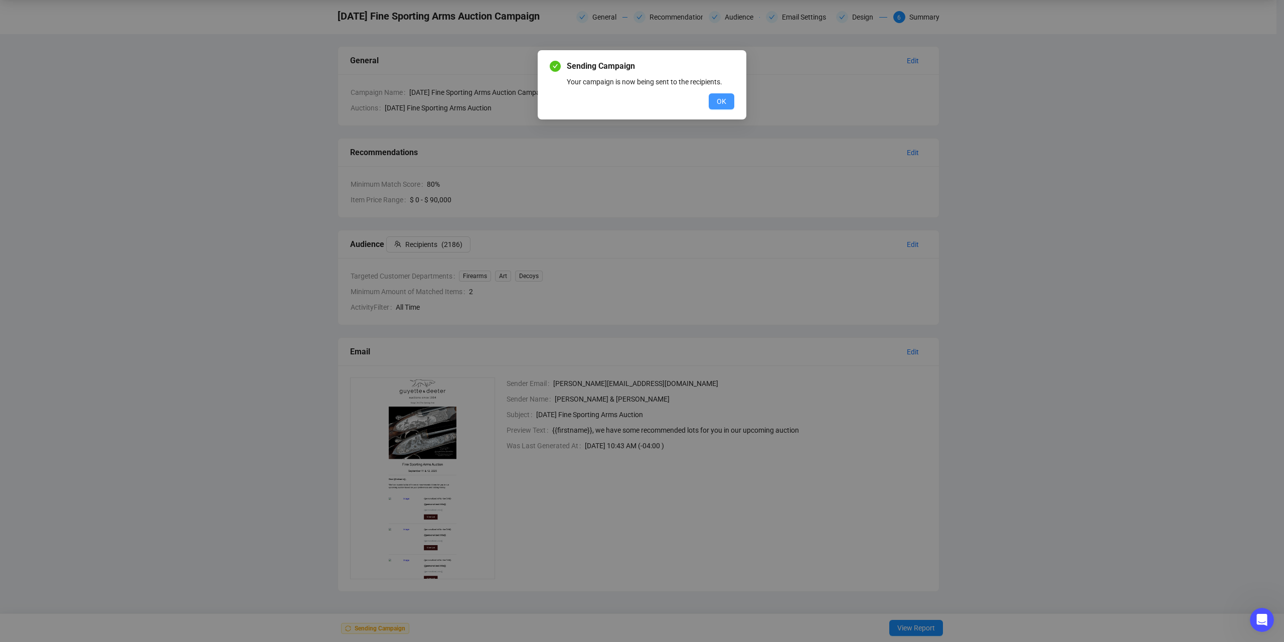
click at [722, 100] on span "OK" at bounding box center [722, 101] width 10 height 11
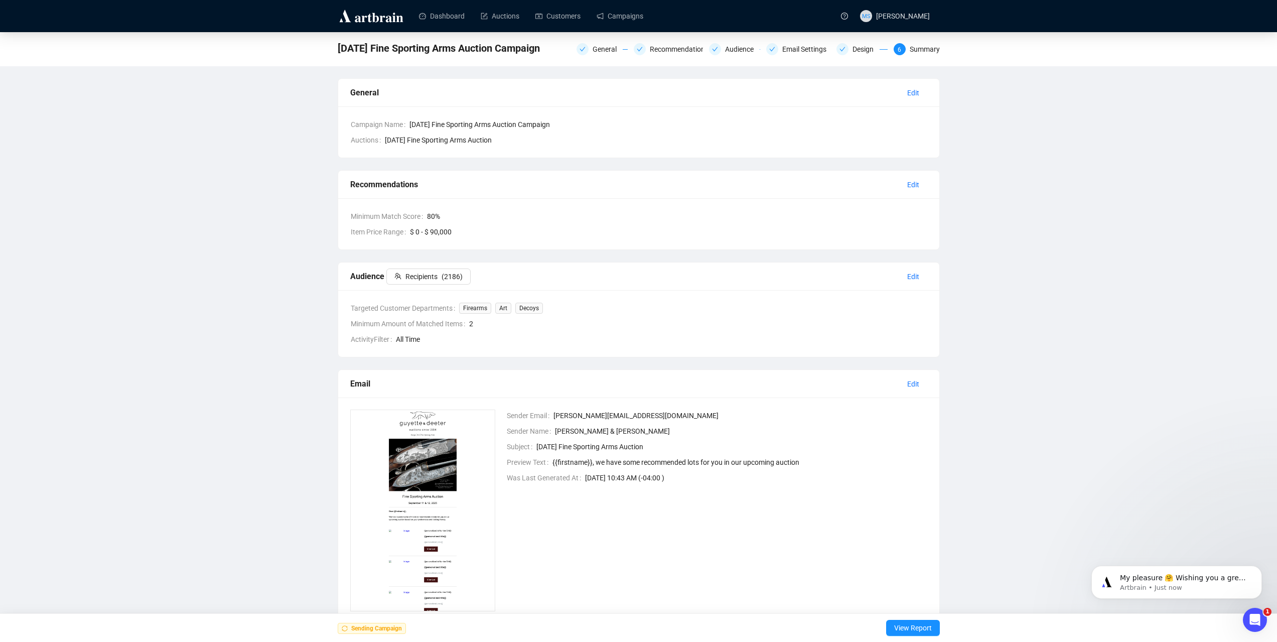
scroll to position [0, 0]
click at [929, 628] on span "View Report" at bounding box center [913, 627] width 38 height 28
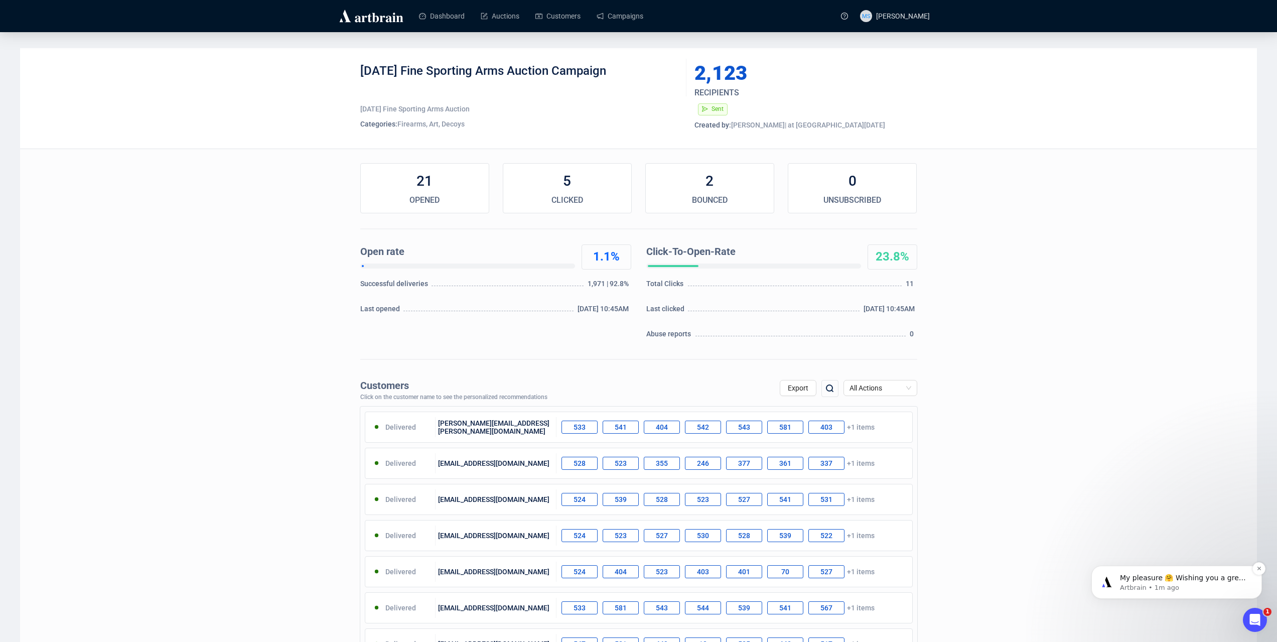
click at [1223, 585] on p "Artbrain • 1m ago" at bounding box center [1184, 587] width 129 height 9
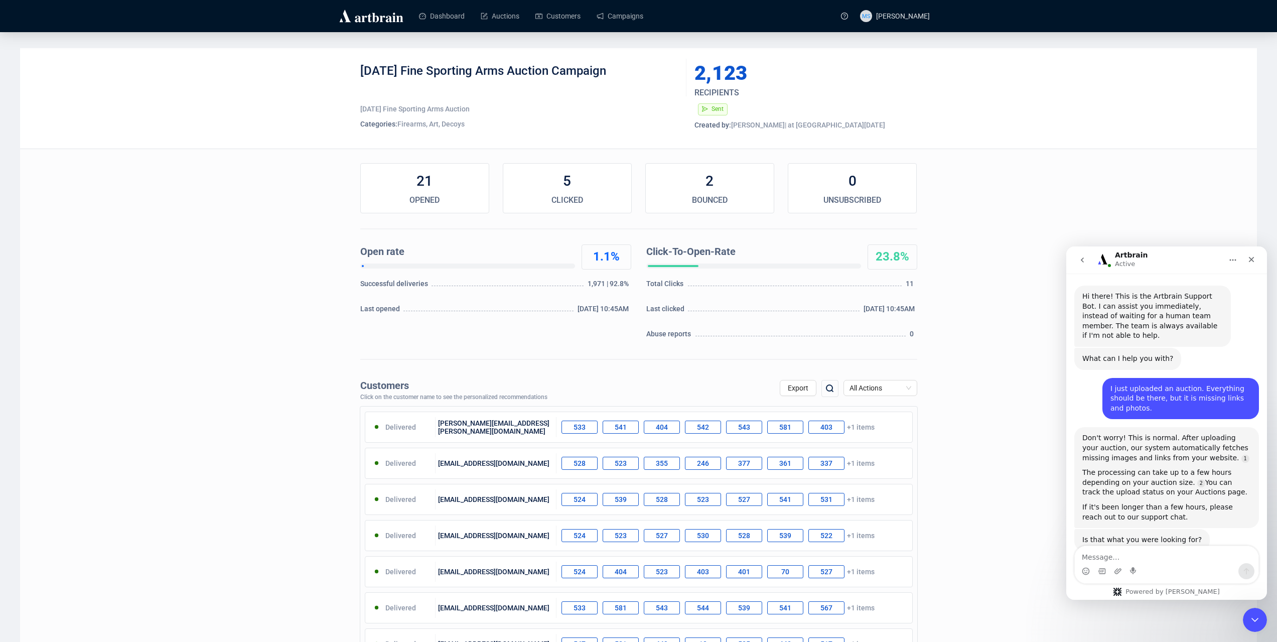
scroll to position [12, 0]
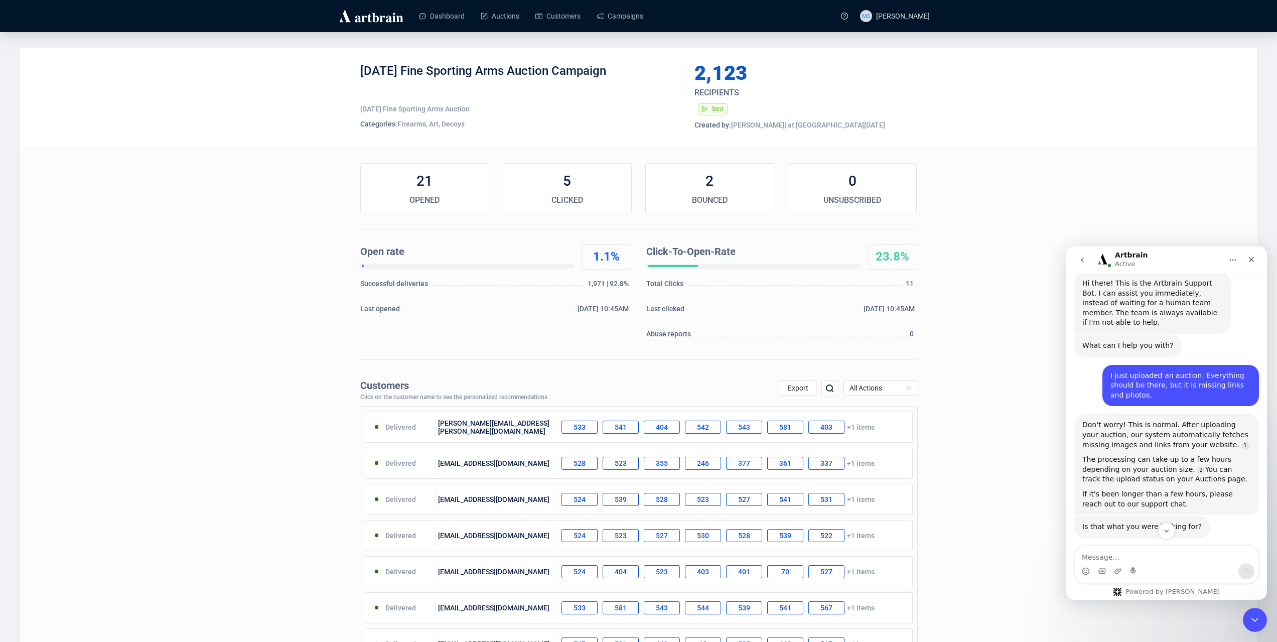
click at [1086, 264] on button "go back" at bounding box center [1081, 259] width 19 height 19
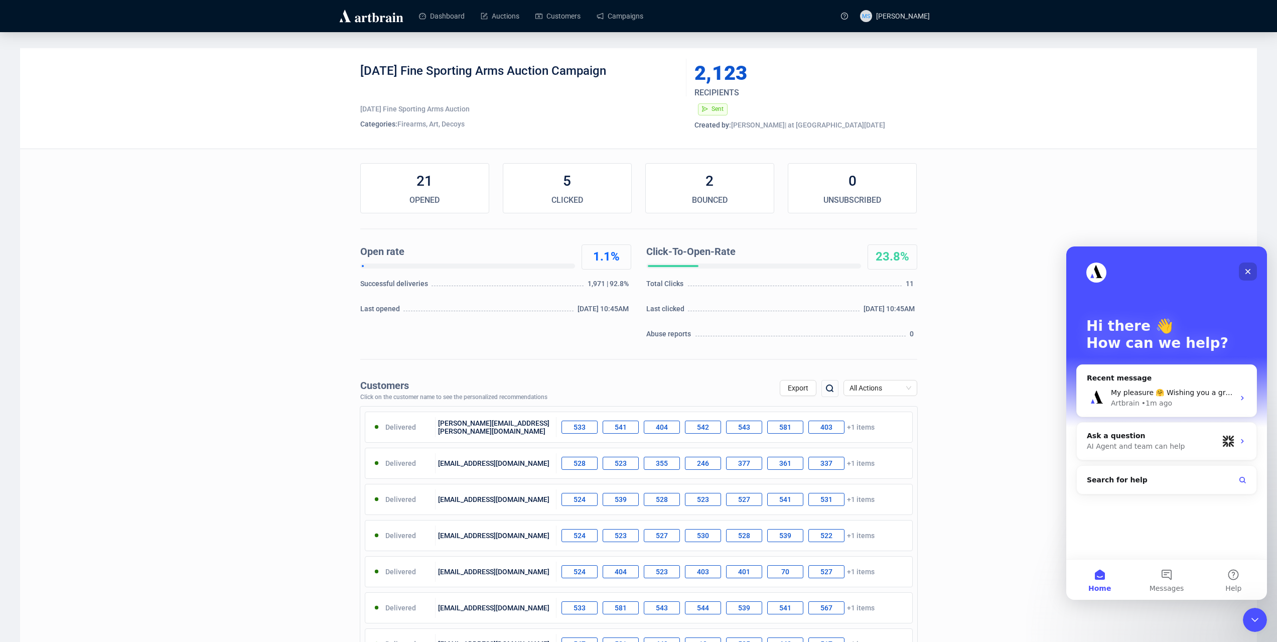
click at [1249, 270] on icon "Close" at bounding box center [1248, 272] width 6 height 6
